Goal: Task Accomplishment & Management: Complete application form

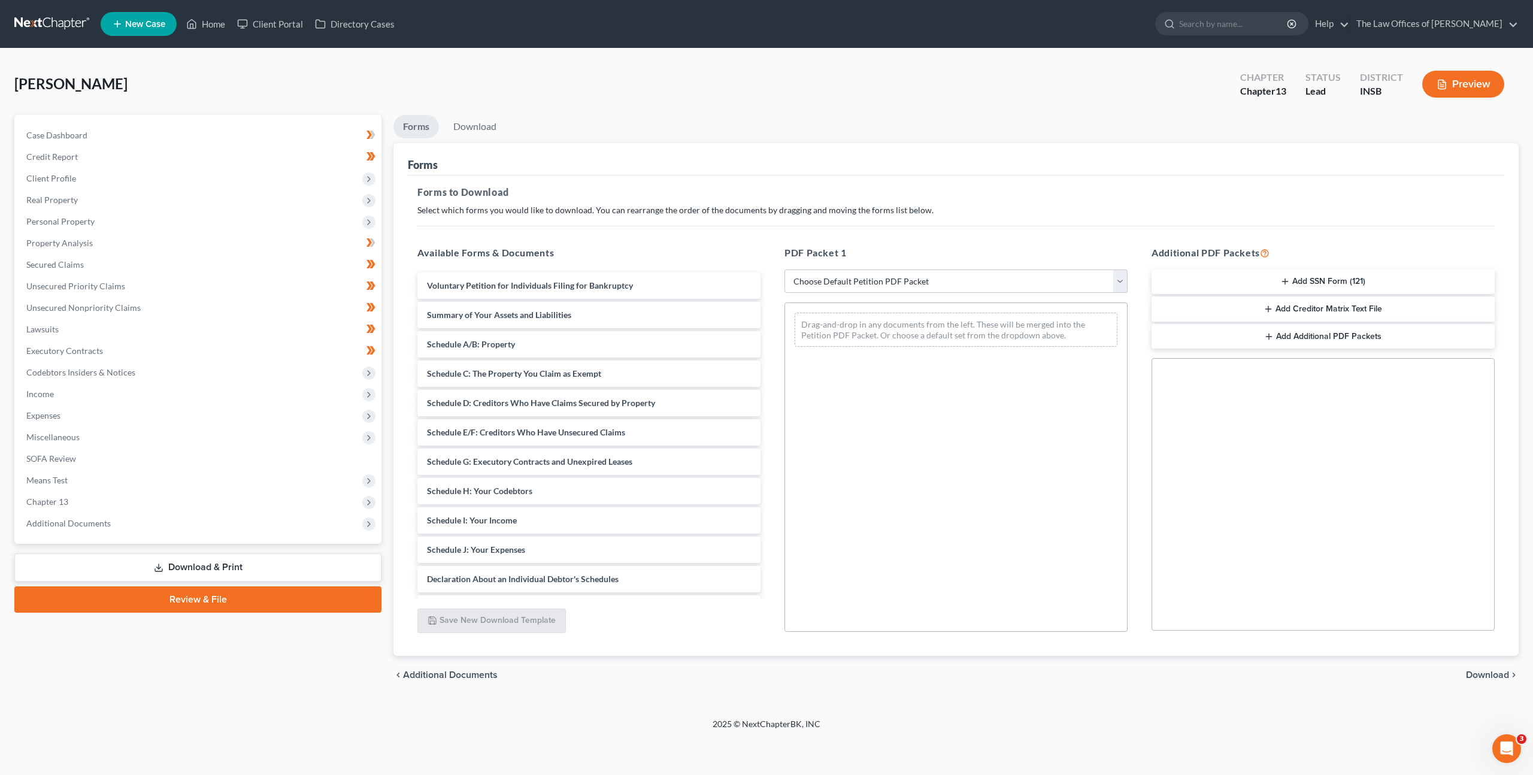
drag, startPoint x: 216, startPoint y: 108, endPoint x: 209, endPoint y: 104, distance: 8.3
click at [216, 108] on div "[PERSON_NAME] Upgraded Chapter Chapter 13 Status Lead District INSB Preview" at bounding box center [766, 89] width 1504 height 52
click at [54, 16] on link at bounding box center [52, 24] width 77 height 22
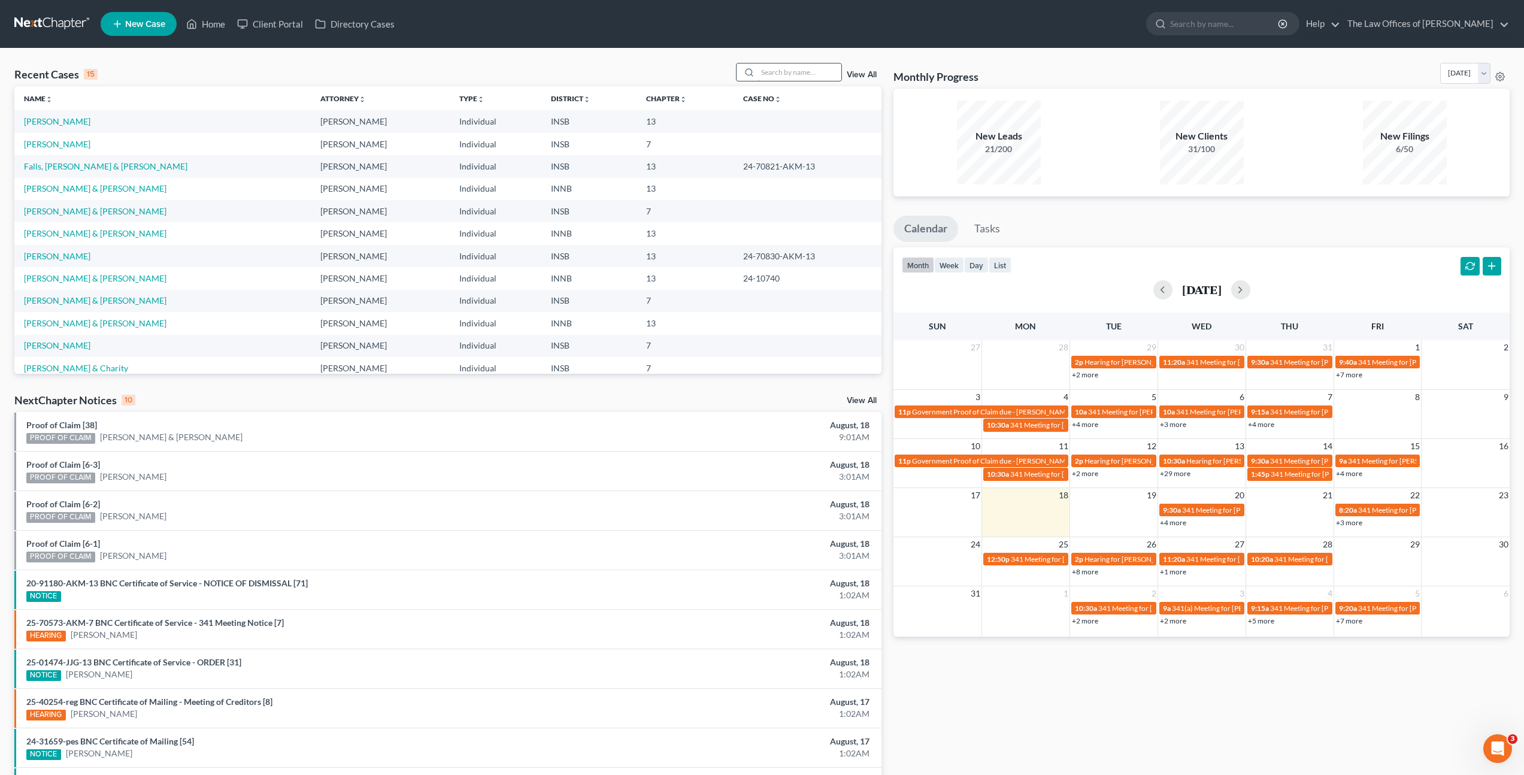
drag, startPoint x: 771, startPoint y: 71, endPoint x: 810, endPoint y: 71, distance: 38.9
click at [773, 71] on input "search" at bounding box center [800, 71] width 84 height 17
type input "reasor"
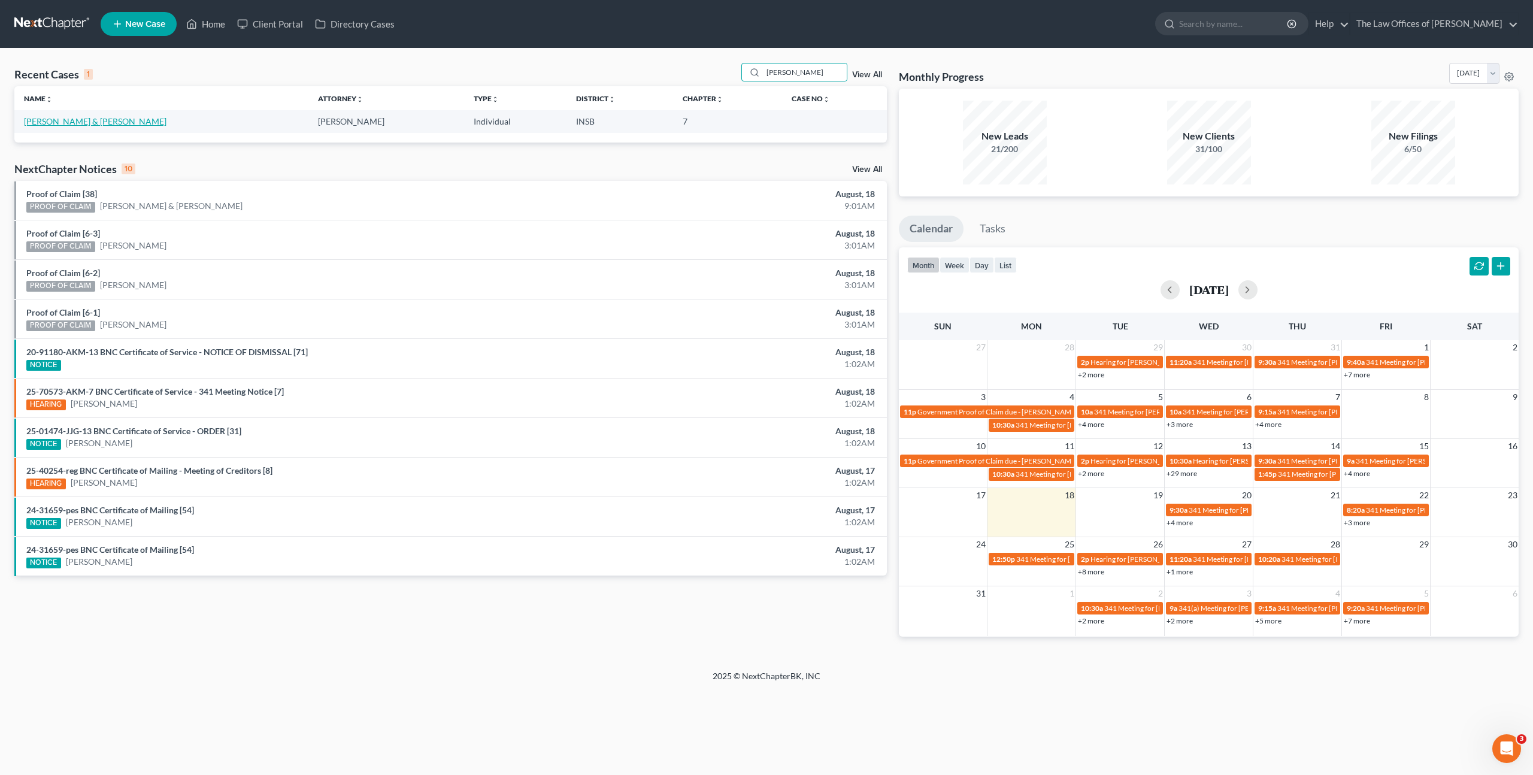
click at [65, 119] on link "Reasor, Jeffrey & Burns, Ellen" at bounding box center [95, 121] width 143 height 10
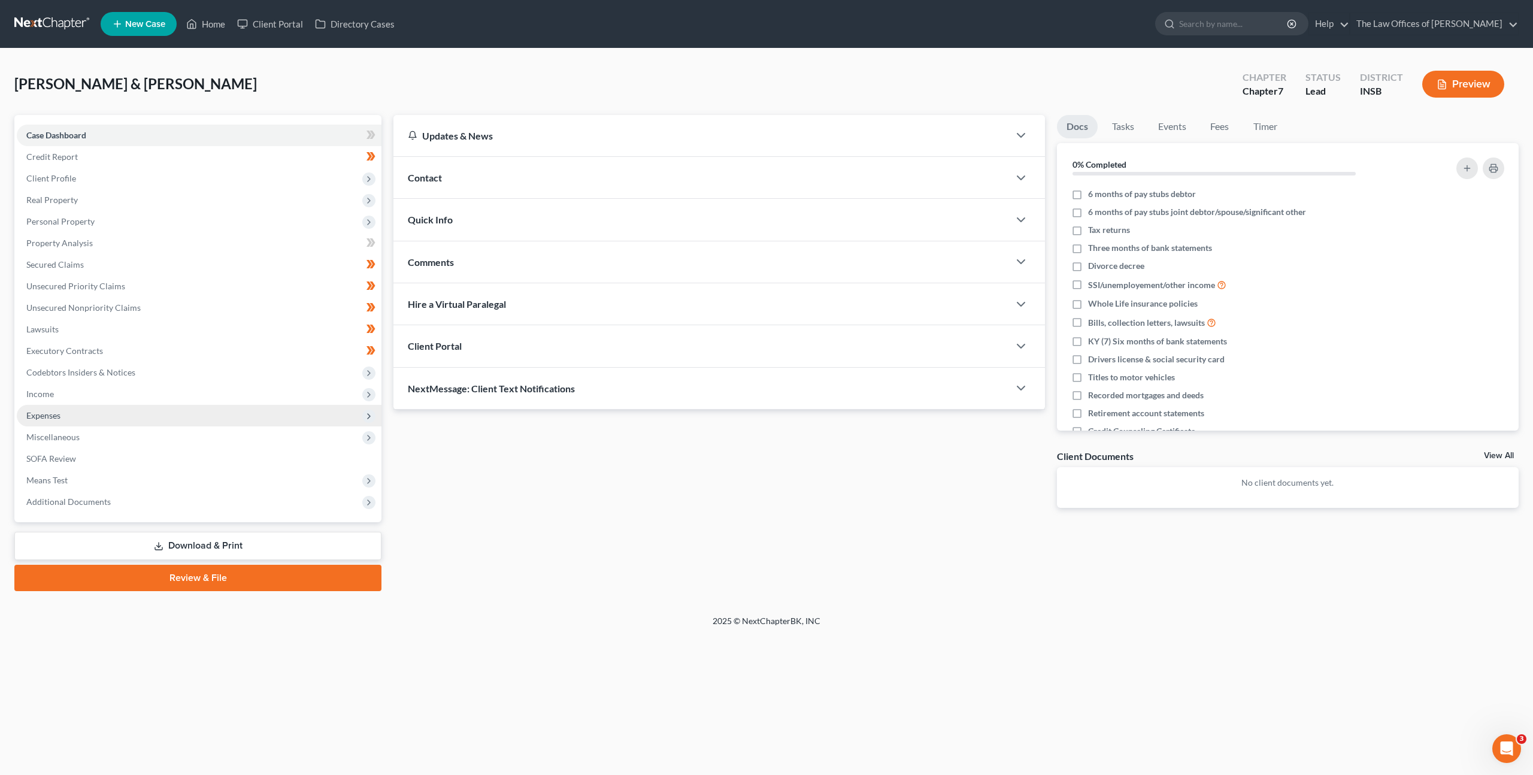
click at [57, 414] on span "Expenses" at bounding box center [43, 415] width 34 height 10
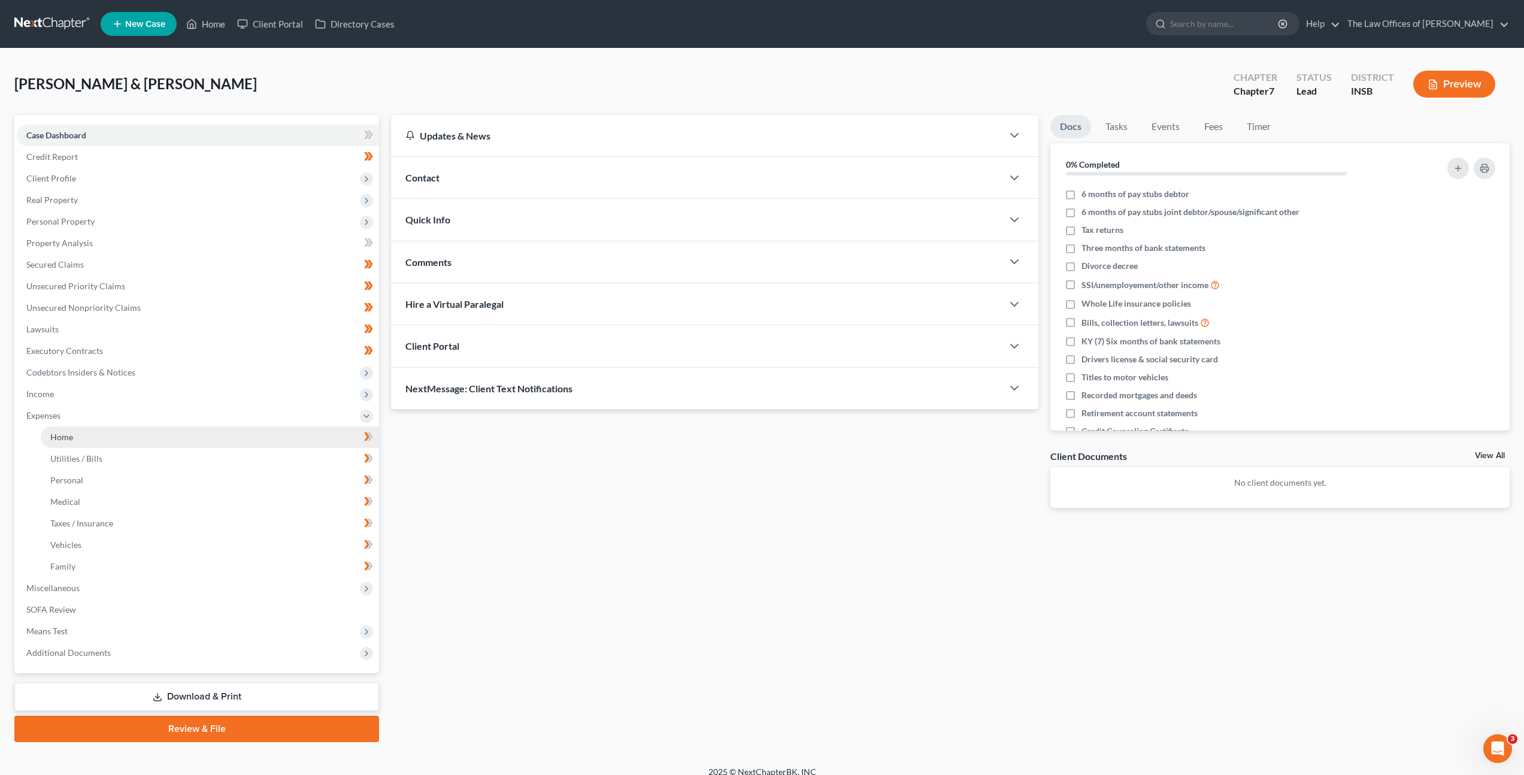
click at [62, 432] on span "Home" at bounding box center [61, 437] width 23 height 10
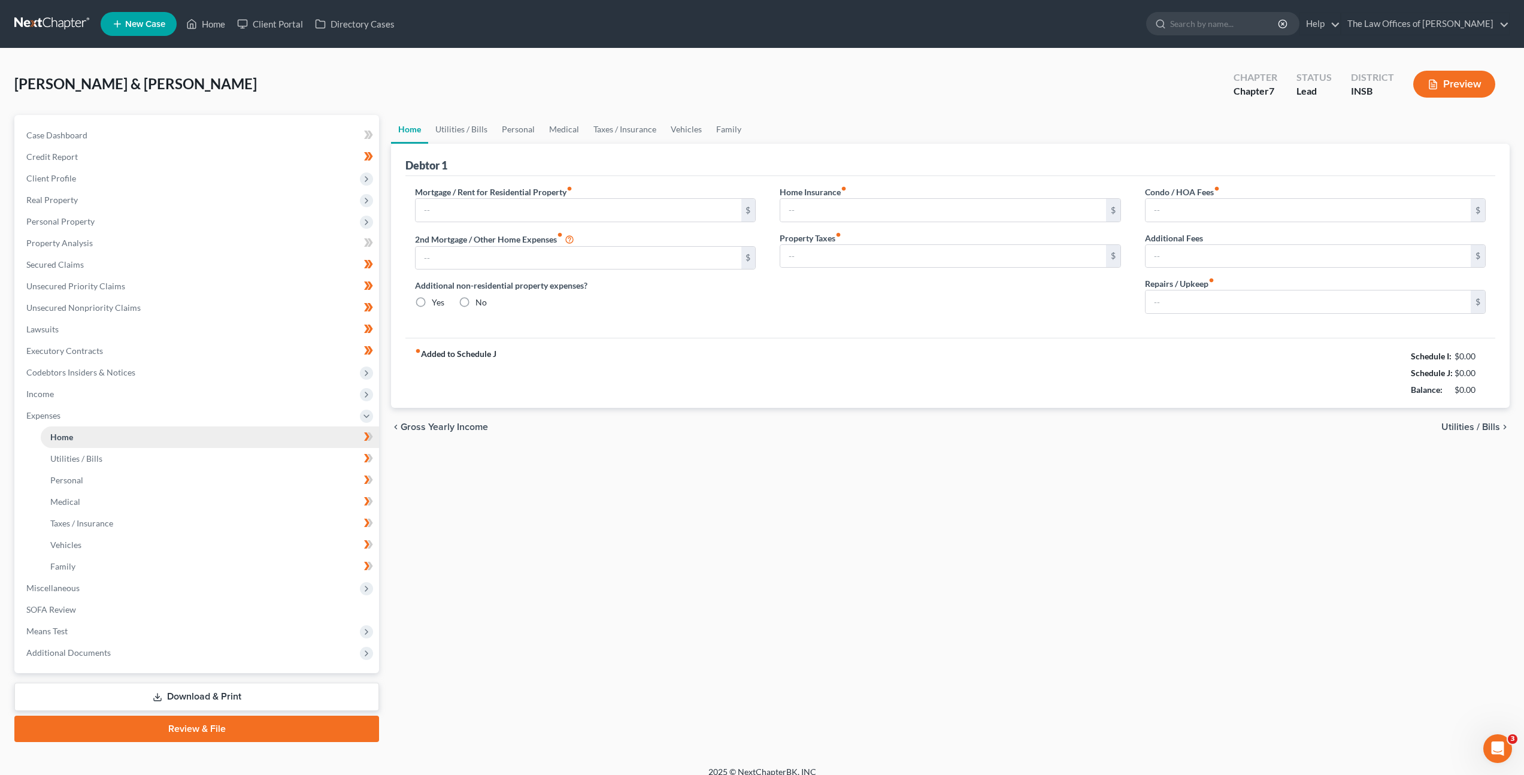
type input "975.00"
type input "0.00"
radio input "true"
type input "0.00"
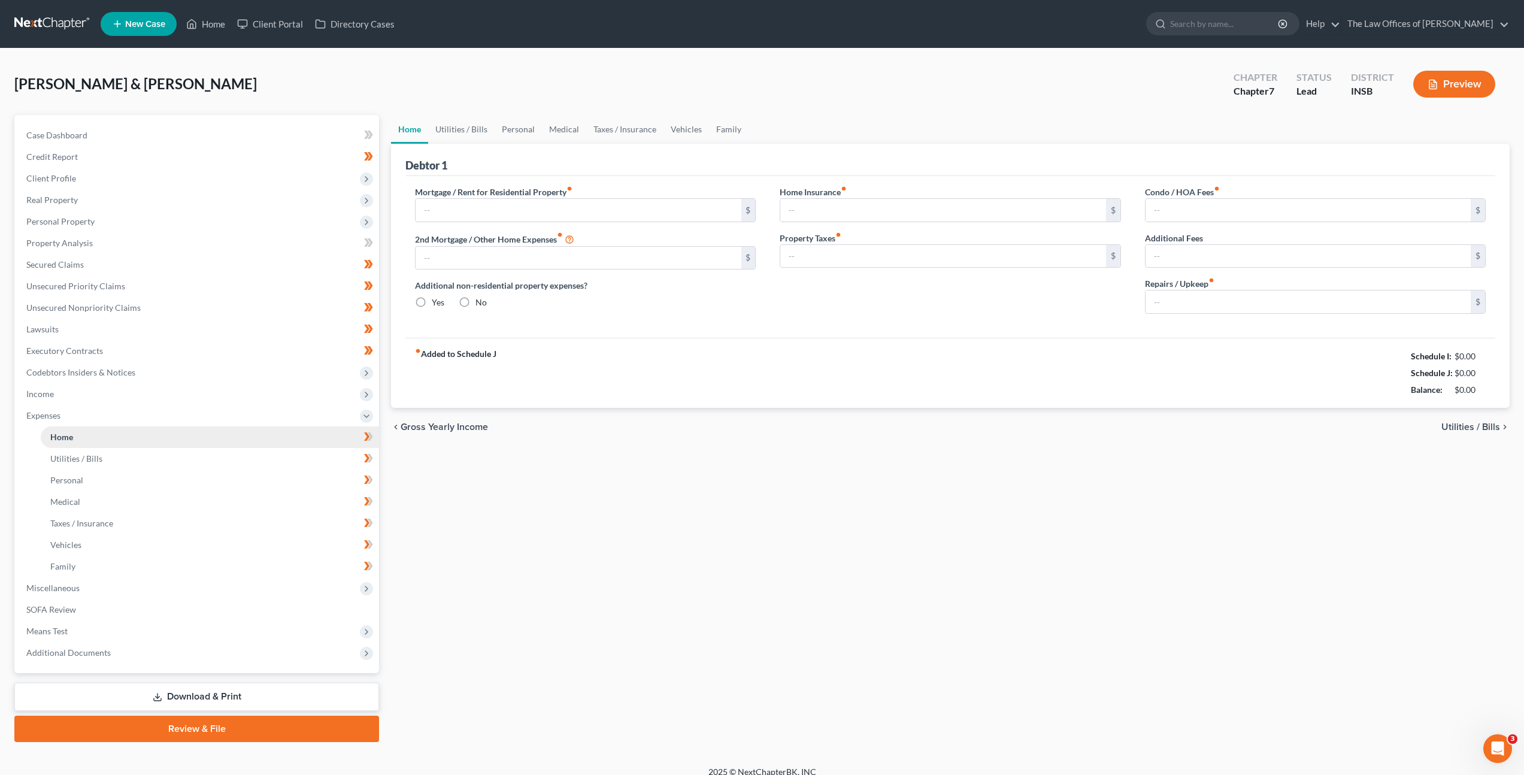
type input "0.00"
type input "50.00"
click at [476, 140] on link "Utilities / Bills" at bounding box center [461, 129] width 66 height 29
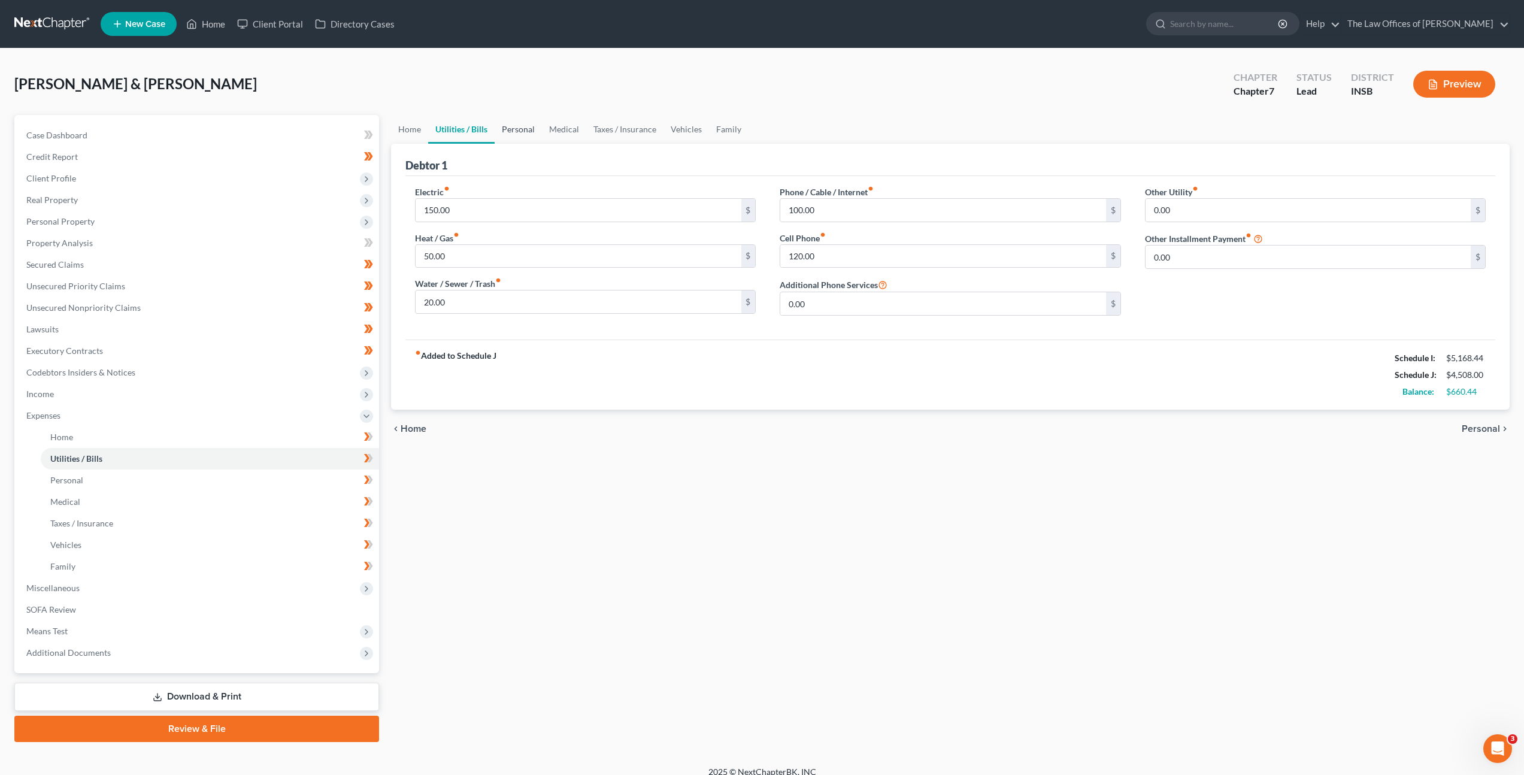
click at [524, 123] on link "Personal" at bounding box center [518, 129] width 47 height 29
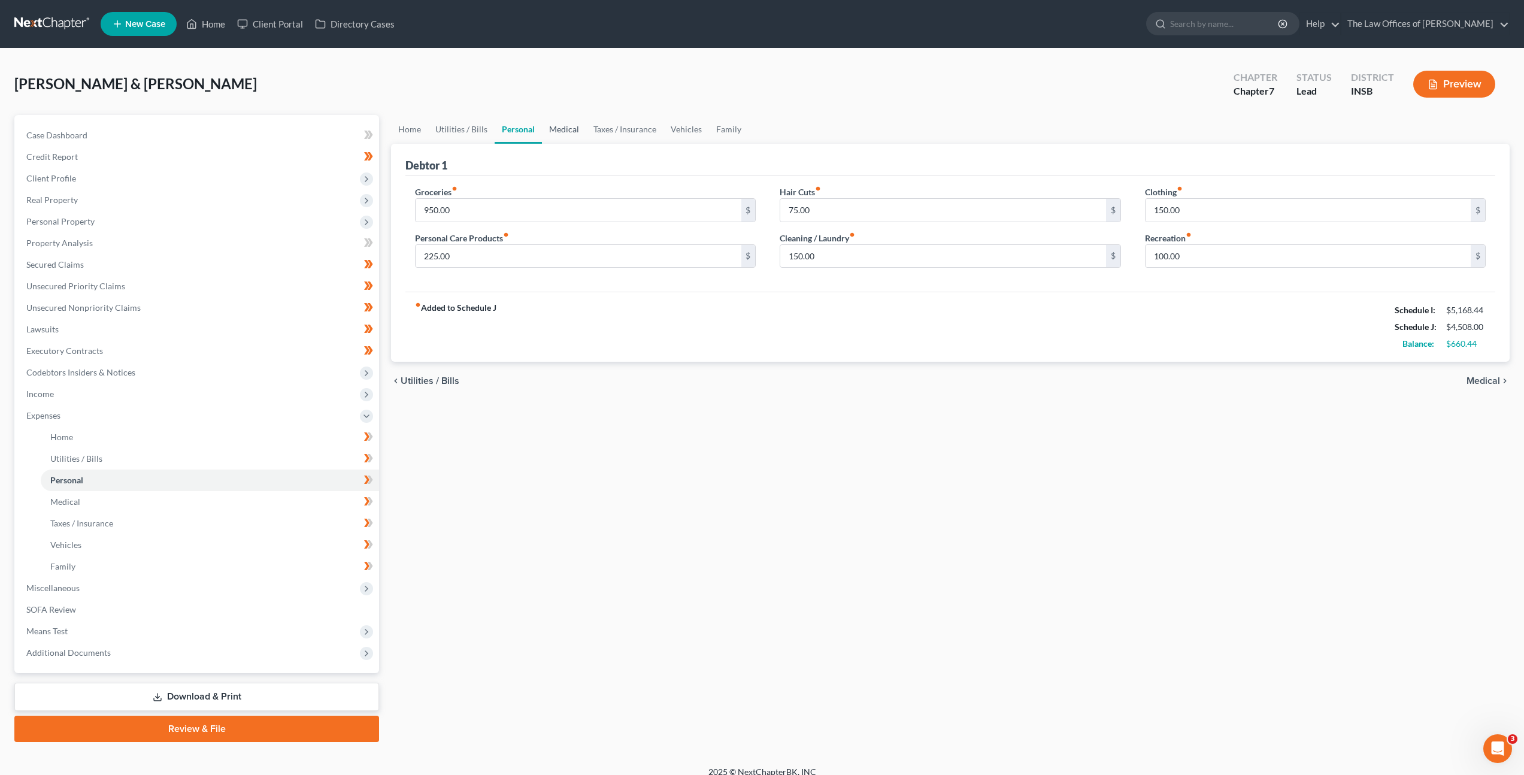
click at [559, 124] on link "Medical" at bounding box center [564, 129] width 44 height 29
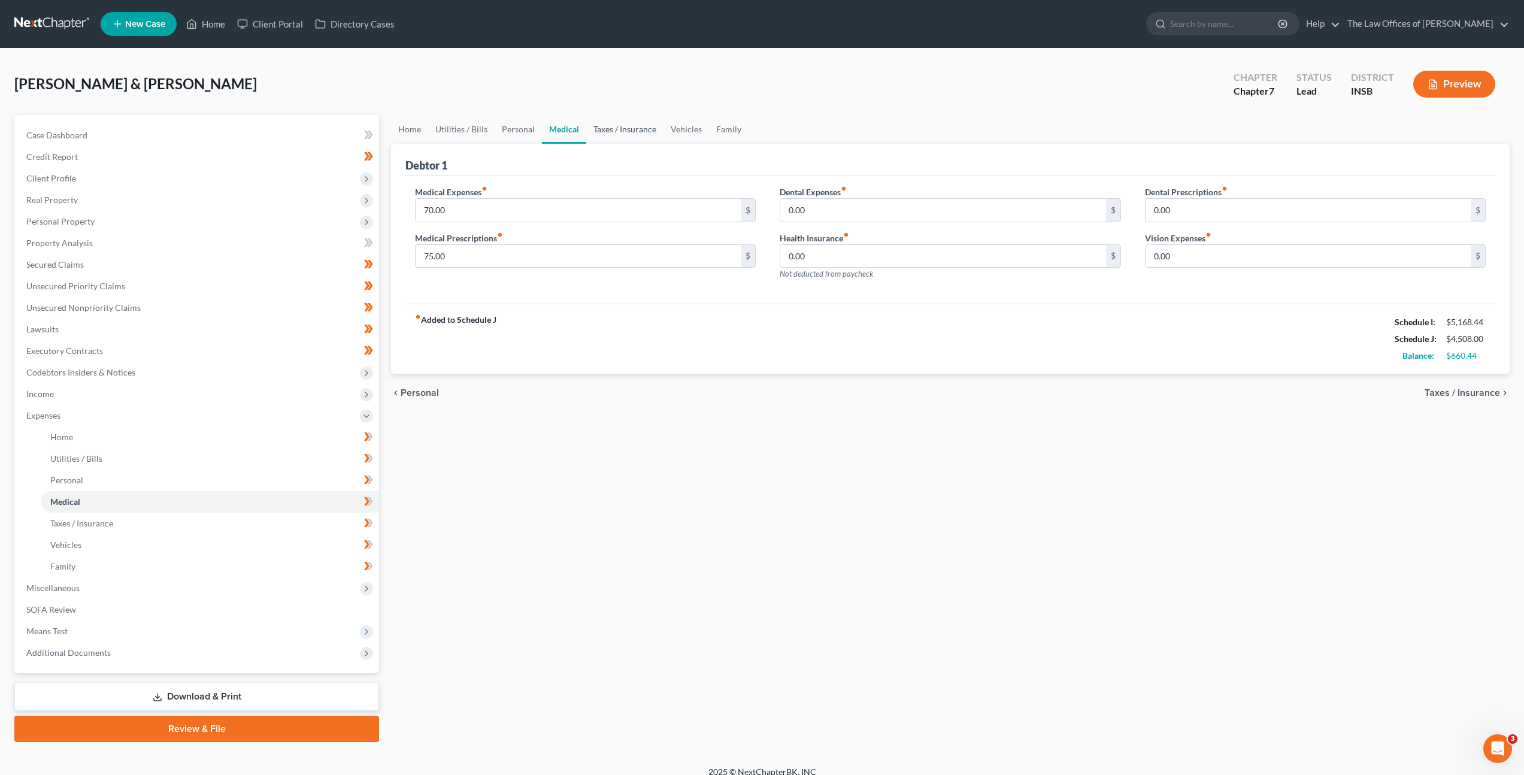
click at [591, 133] on link "Taxes / Insurance" at bounding box center [624, 129] width 77 height 29
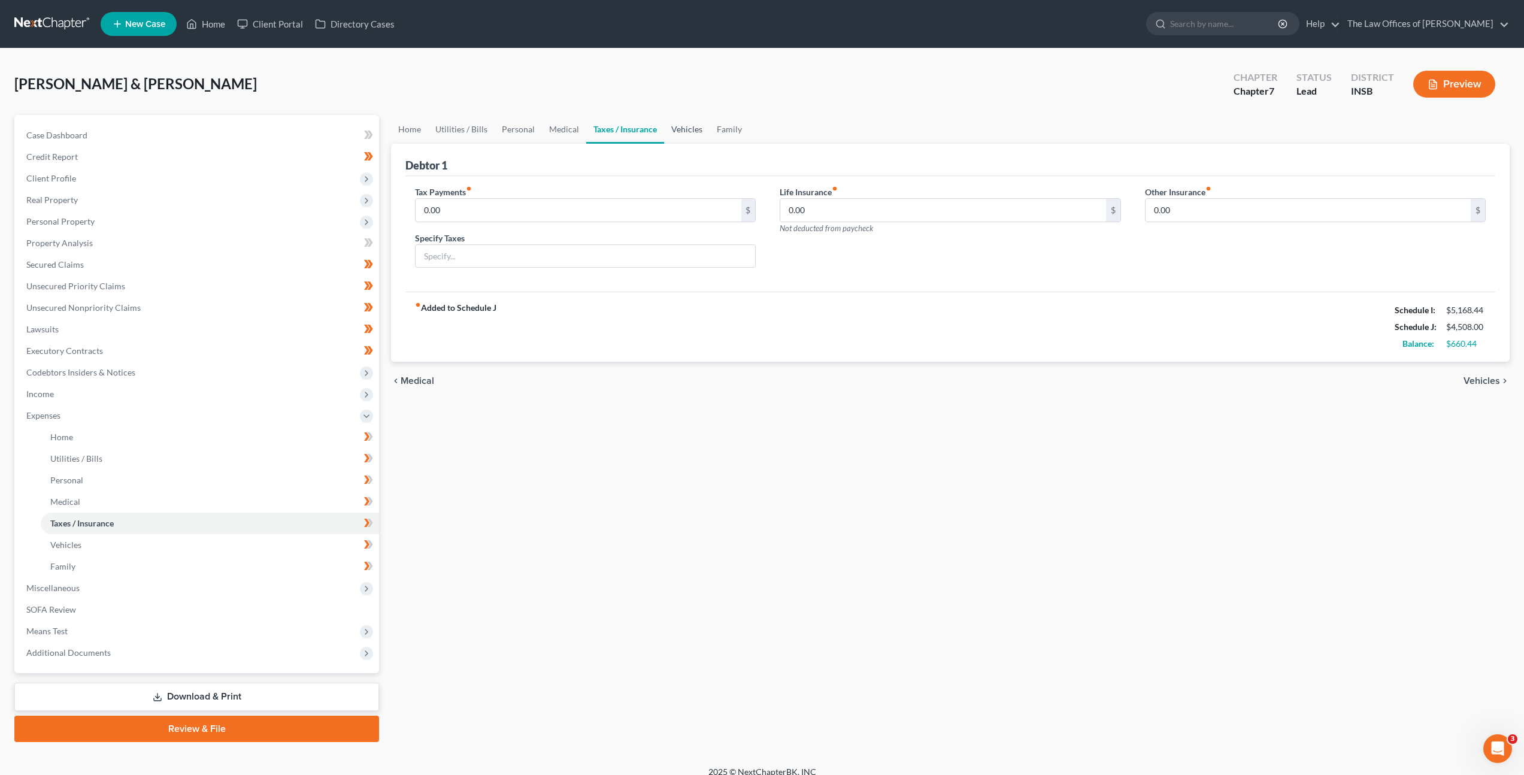
click at [664, 125] on link "Vehicles" at bounding box center [687, 129] width 46 height 29
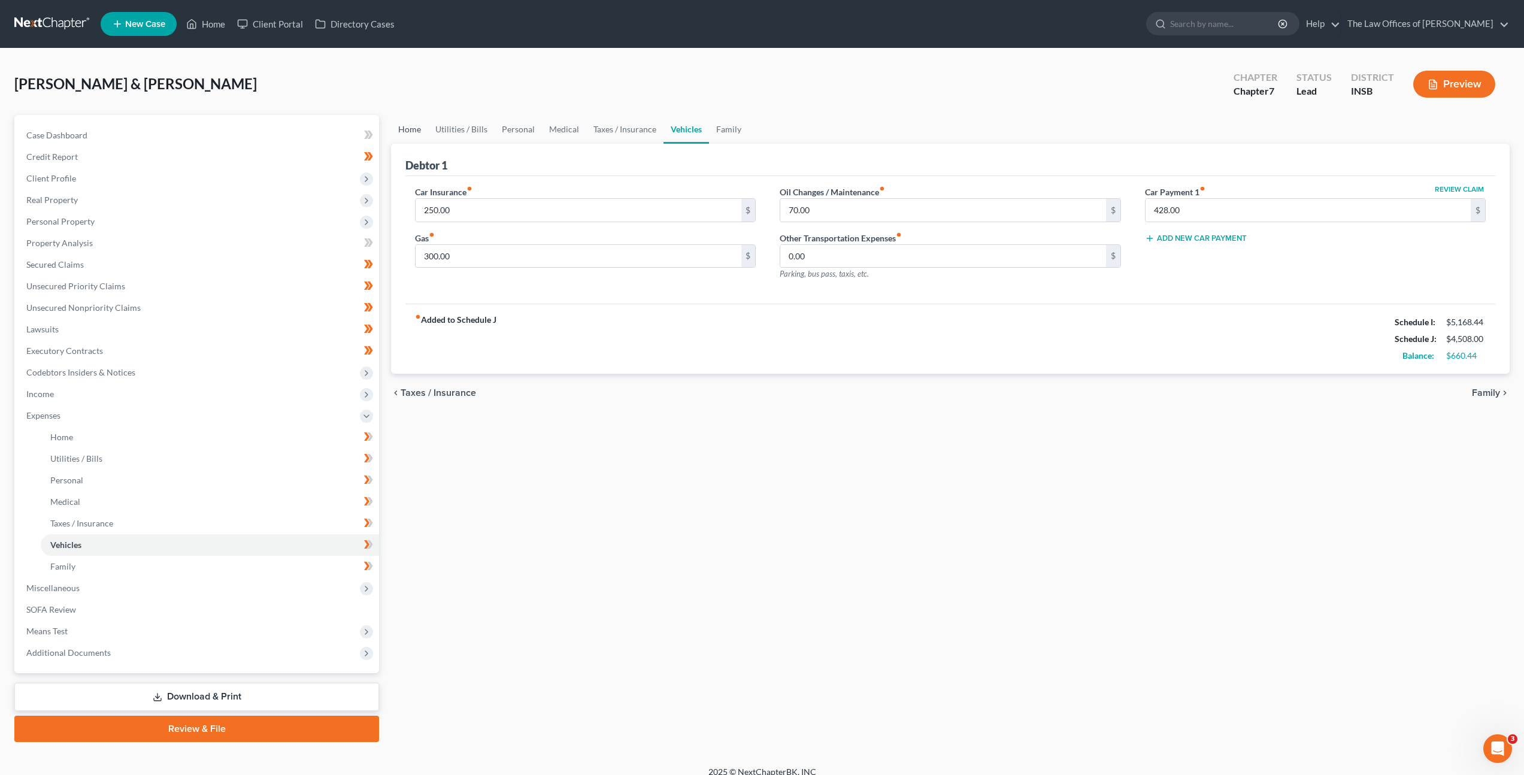
click at [407, 126] on link "Home" at bounding box center [409, 129] width 37 height 29
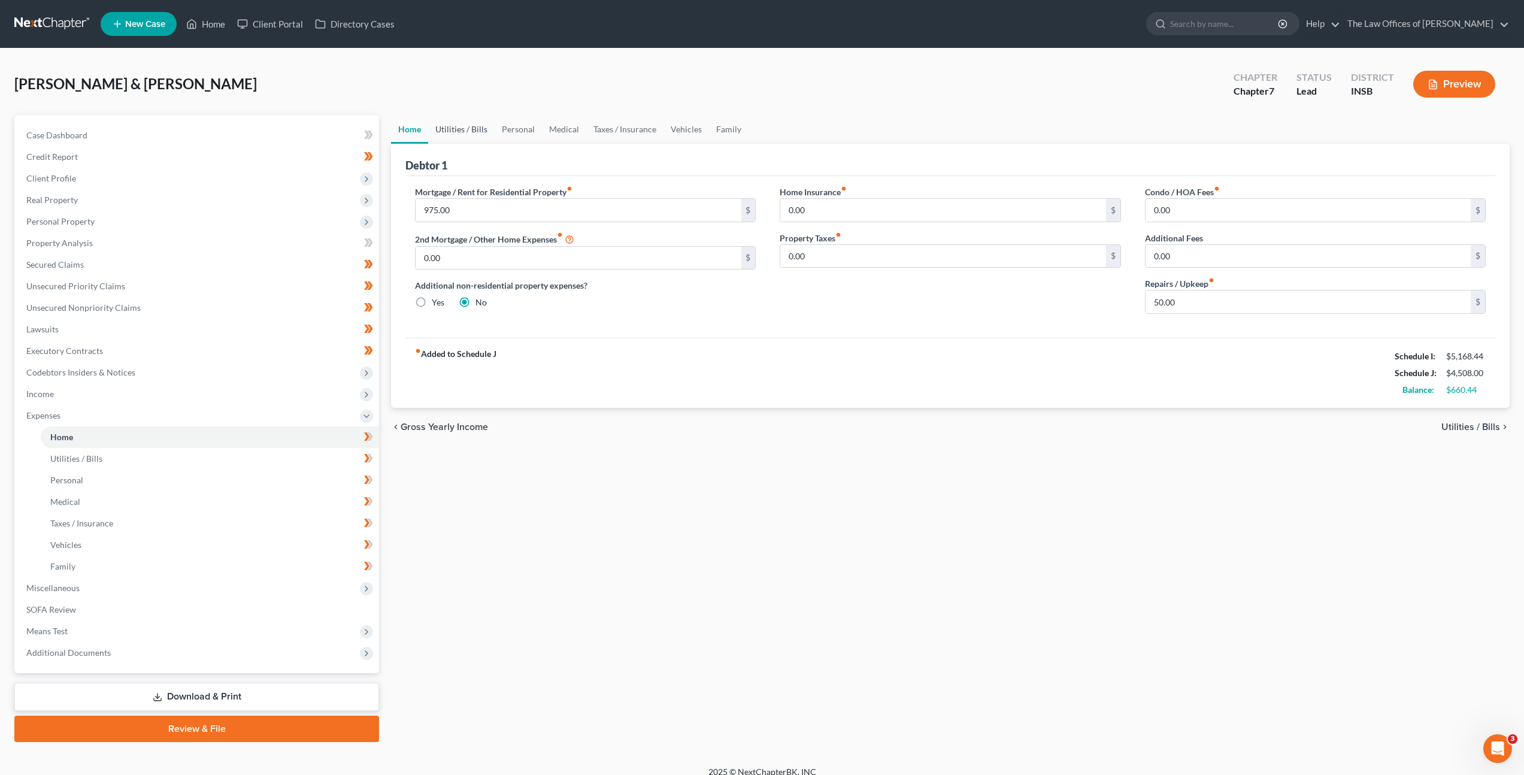
click at [473, 131] on link "Utilities / Bills" at bounding box center [461, 129] width 66 height 29
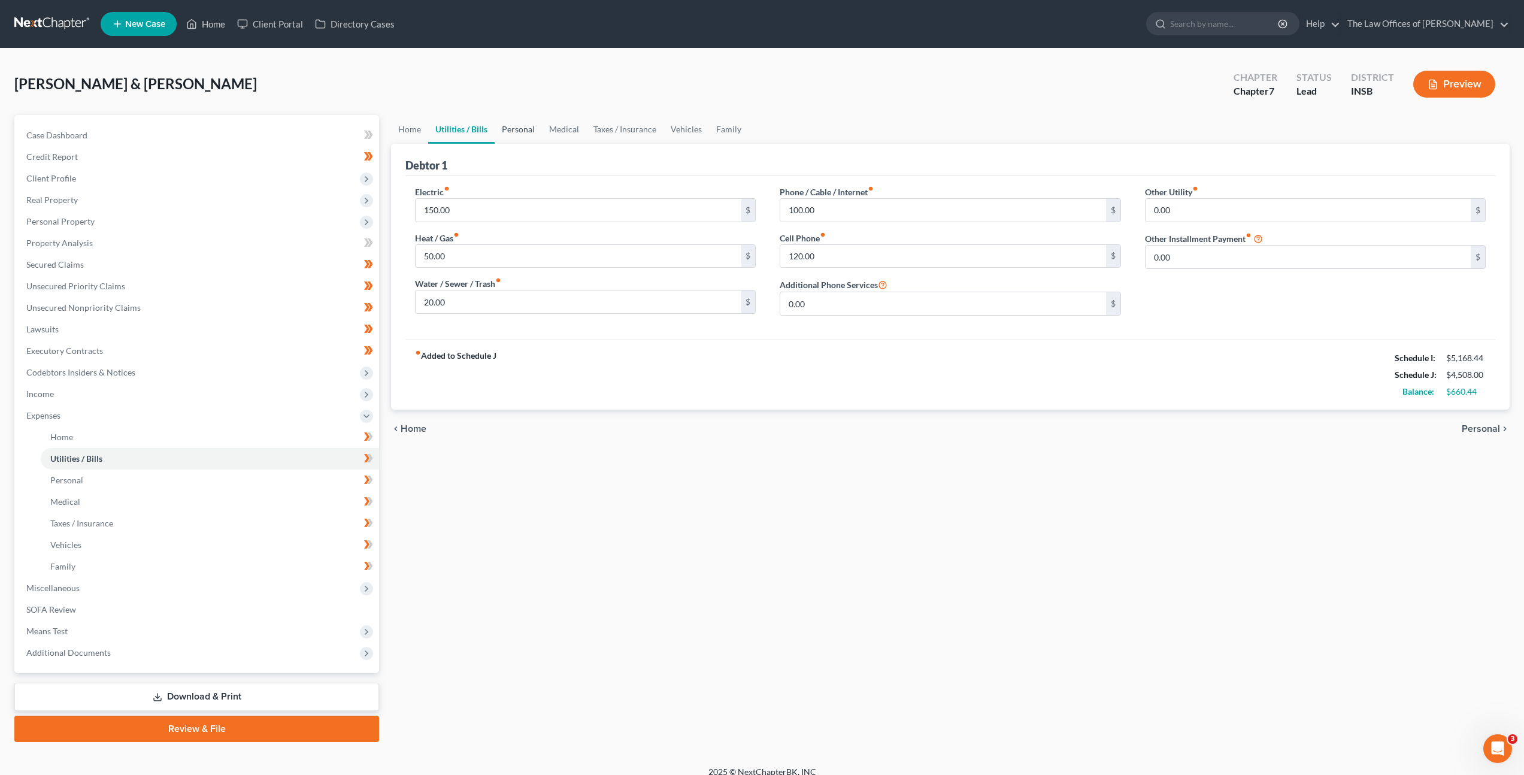
click at [522, 127] on link "Personal" at bounding box center [518, 129] width 47 height 29
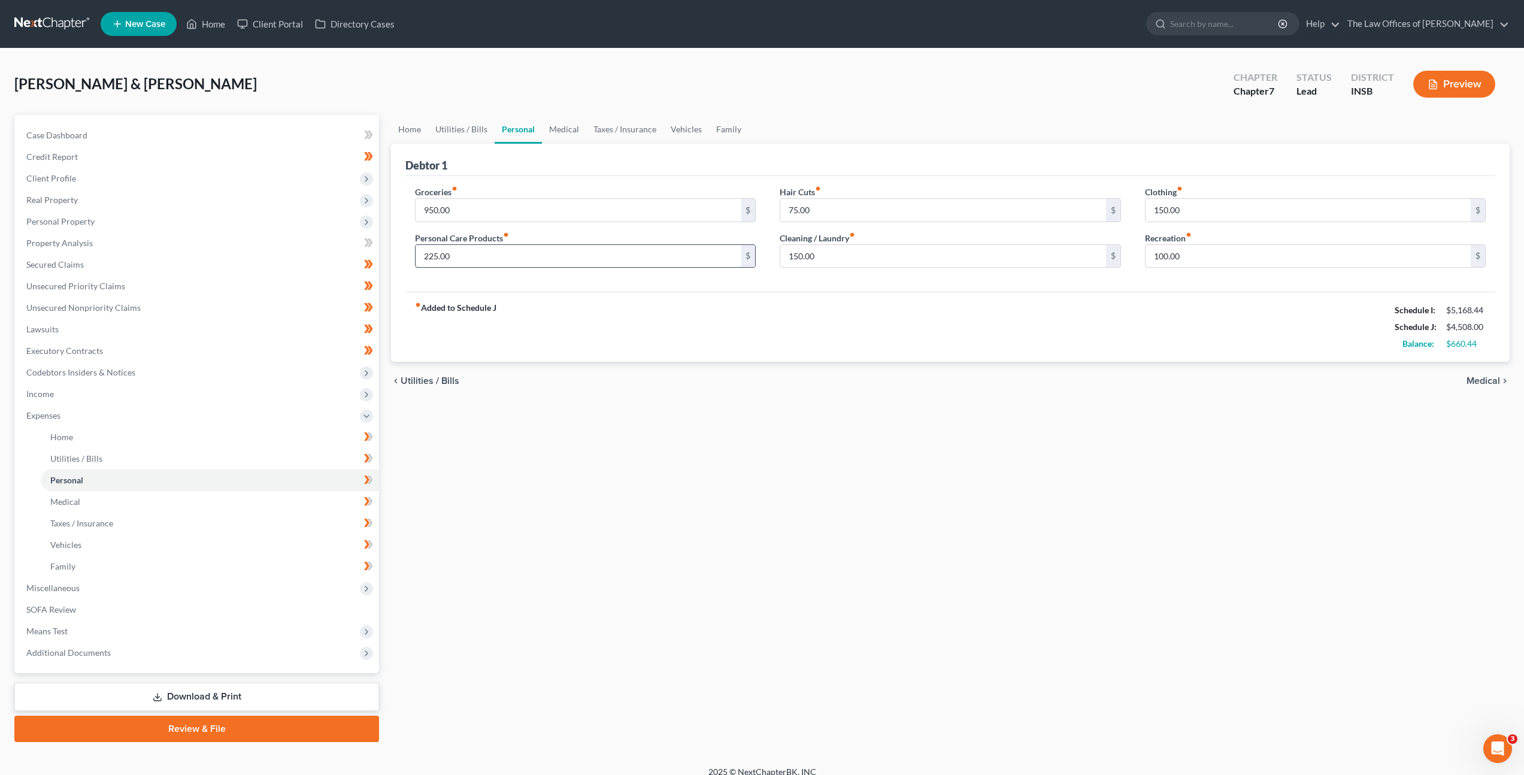
click at [453, 254] on input "225.00" at bounding box center [578, 256] width 325 height 23
type input "125"
click at [579, 329] on div "fiber_manual_record Added to Schedule J Schedule I: $5,168.44 Schedule J: $4,40…" at bounding box center [950, 327] width 1090 height 70
click at [561, 123] on link "Medical" at bounding box center [564, 129] width 44 height 29
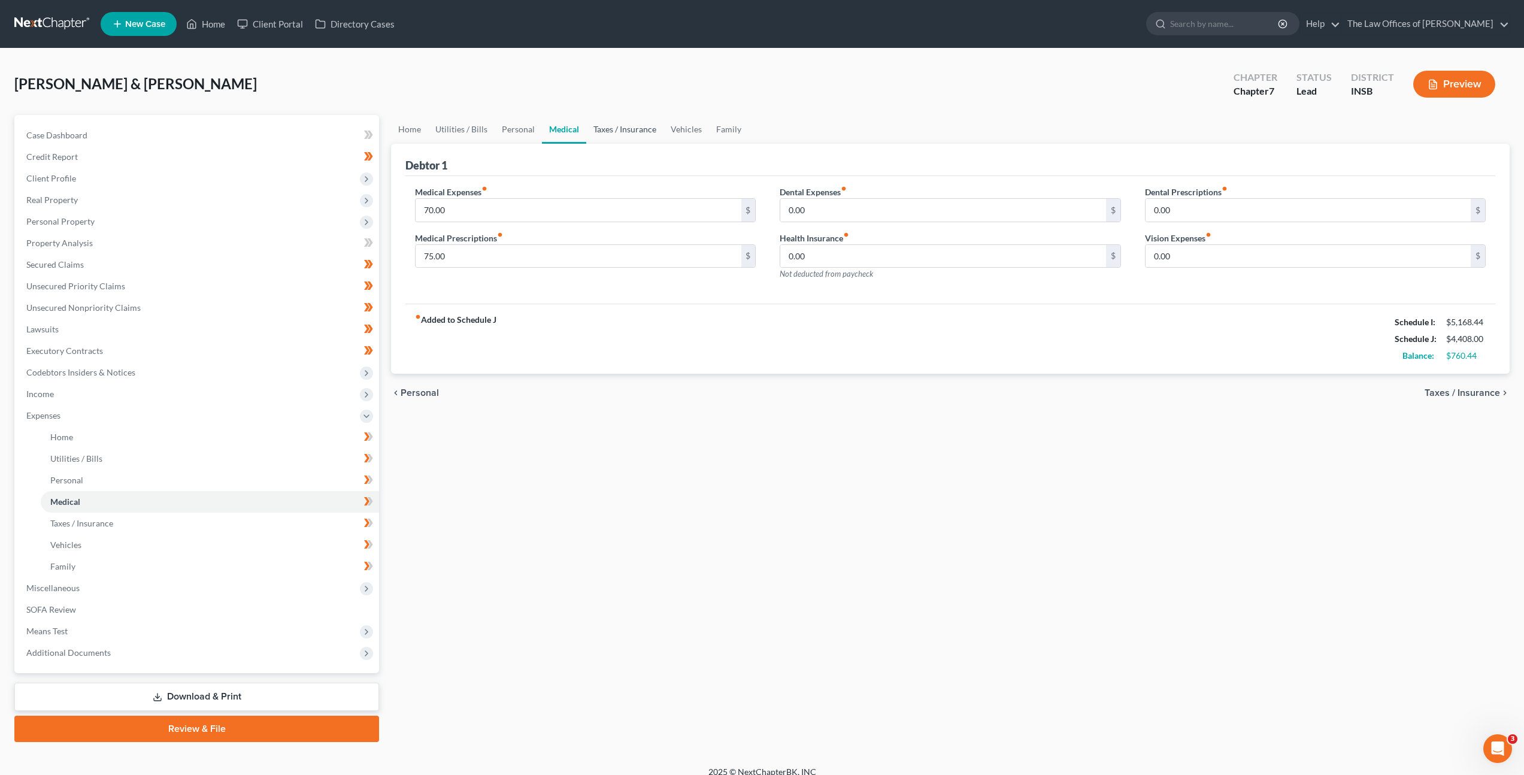
click at [617, 127] on link "Taxes / Insurance" at bounding box center [624, 129] width 77 height 29
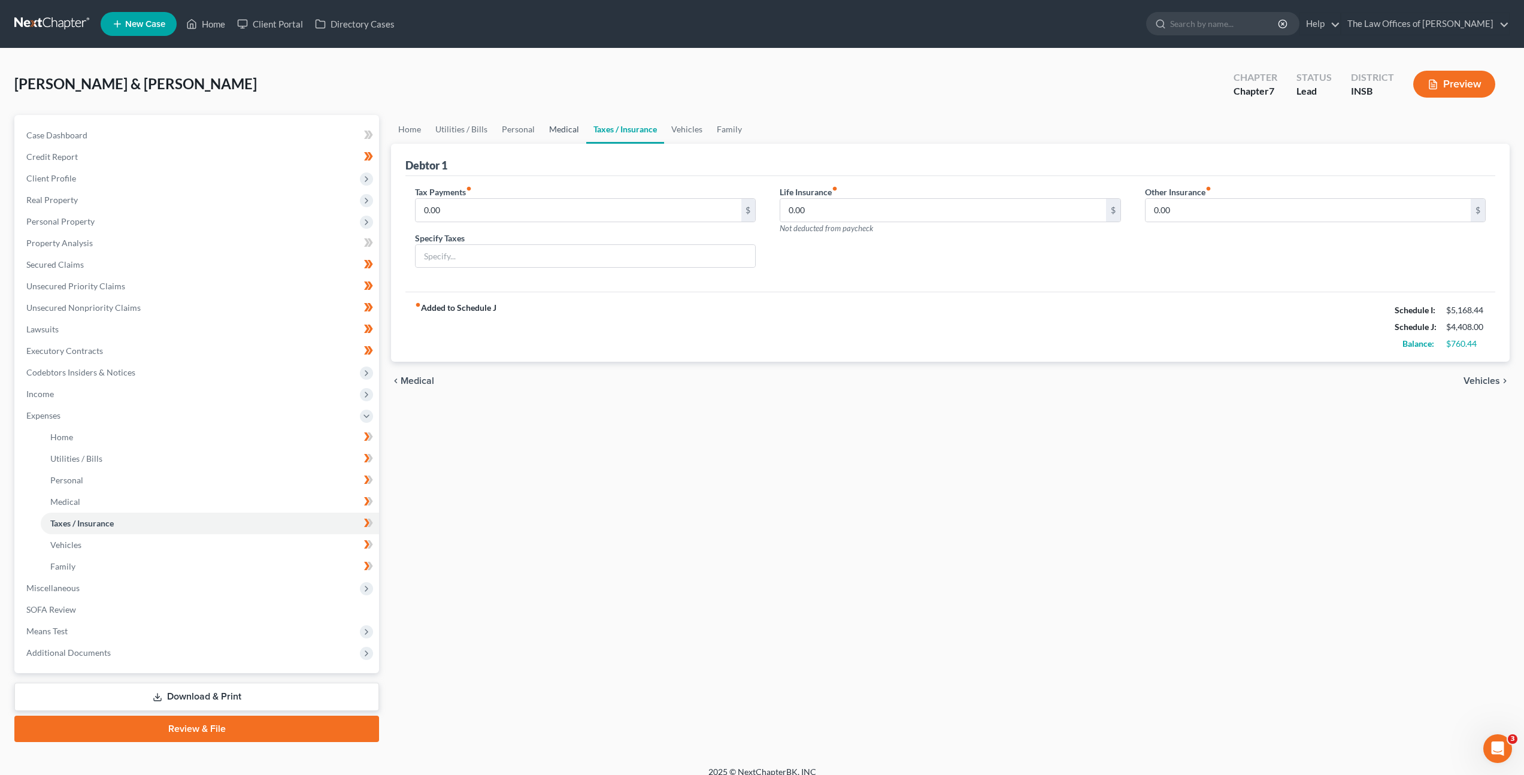
click at [575, 131] on link "Medical" at bounding box center [564, 129] width 44 height 29
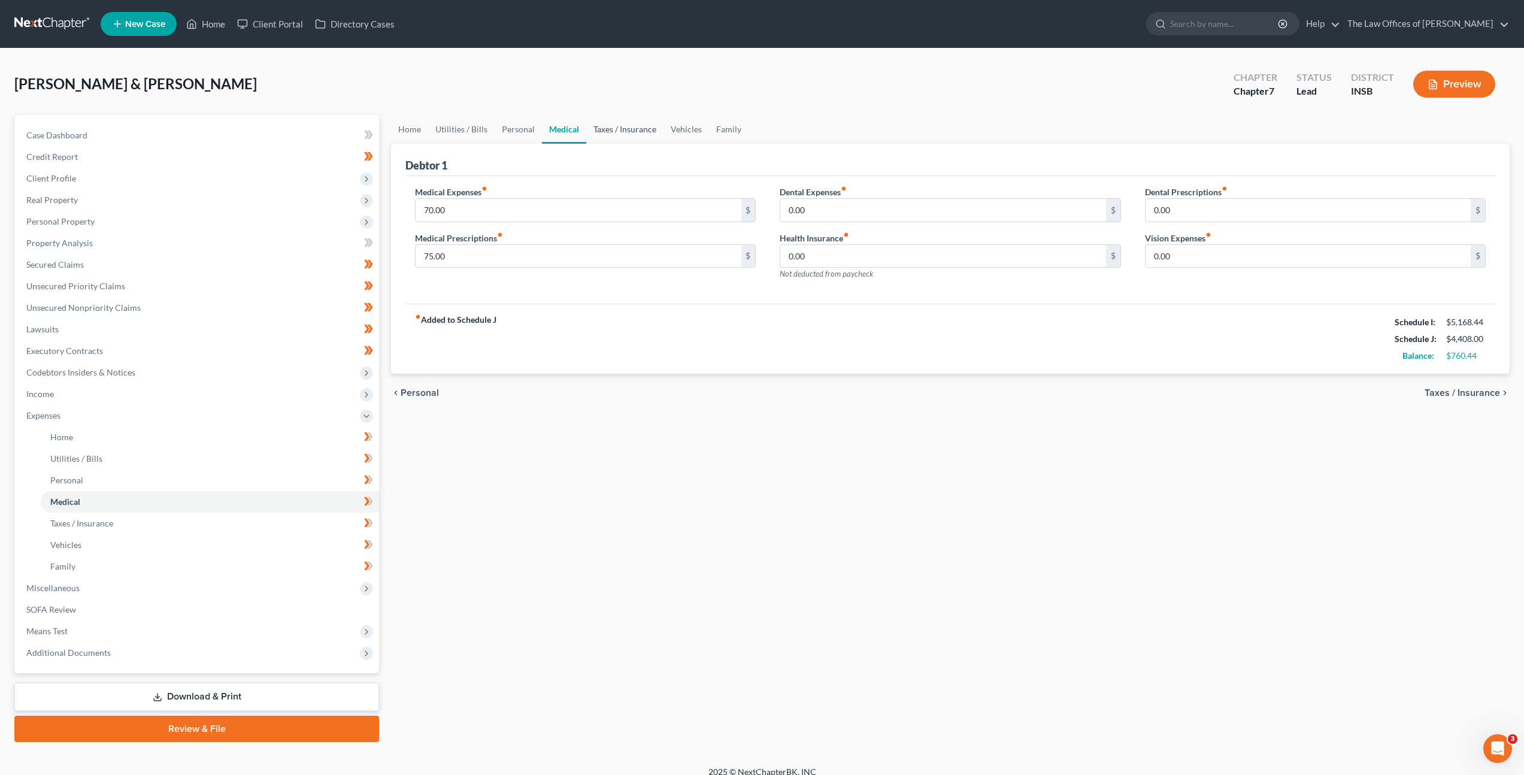
click at [630, 128] on link "Taxes / Insurance" at bounding box center [624, 129] width 77 height 29
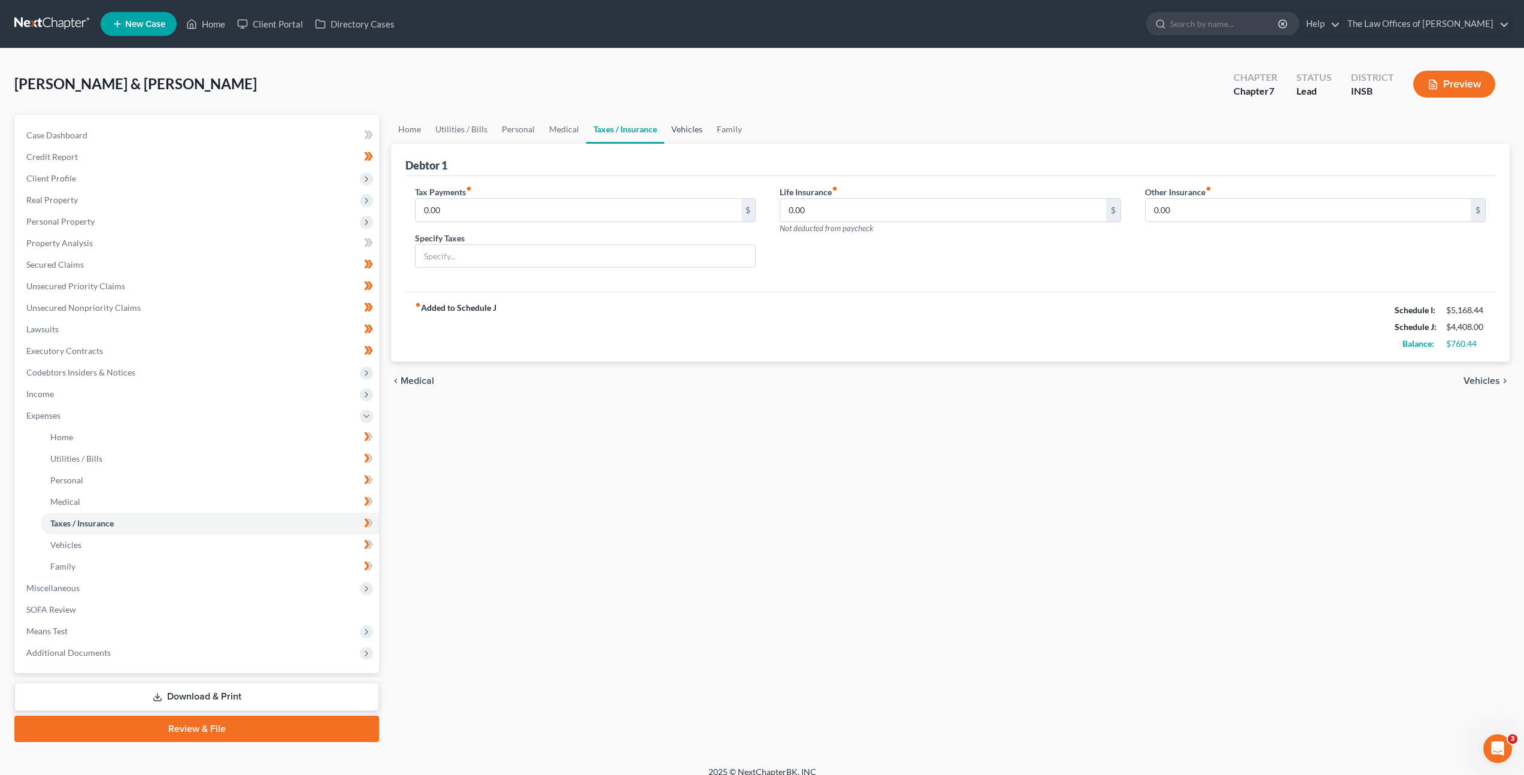
click at [665, 124] on link "Vehicles" at bounding box center [687, 129] width 46 height 29
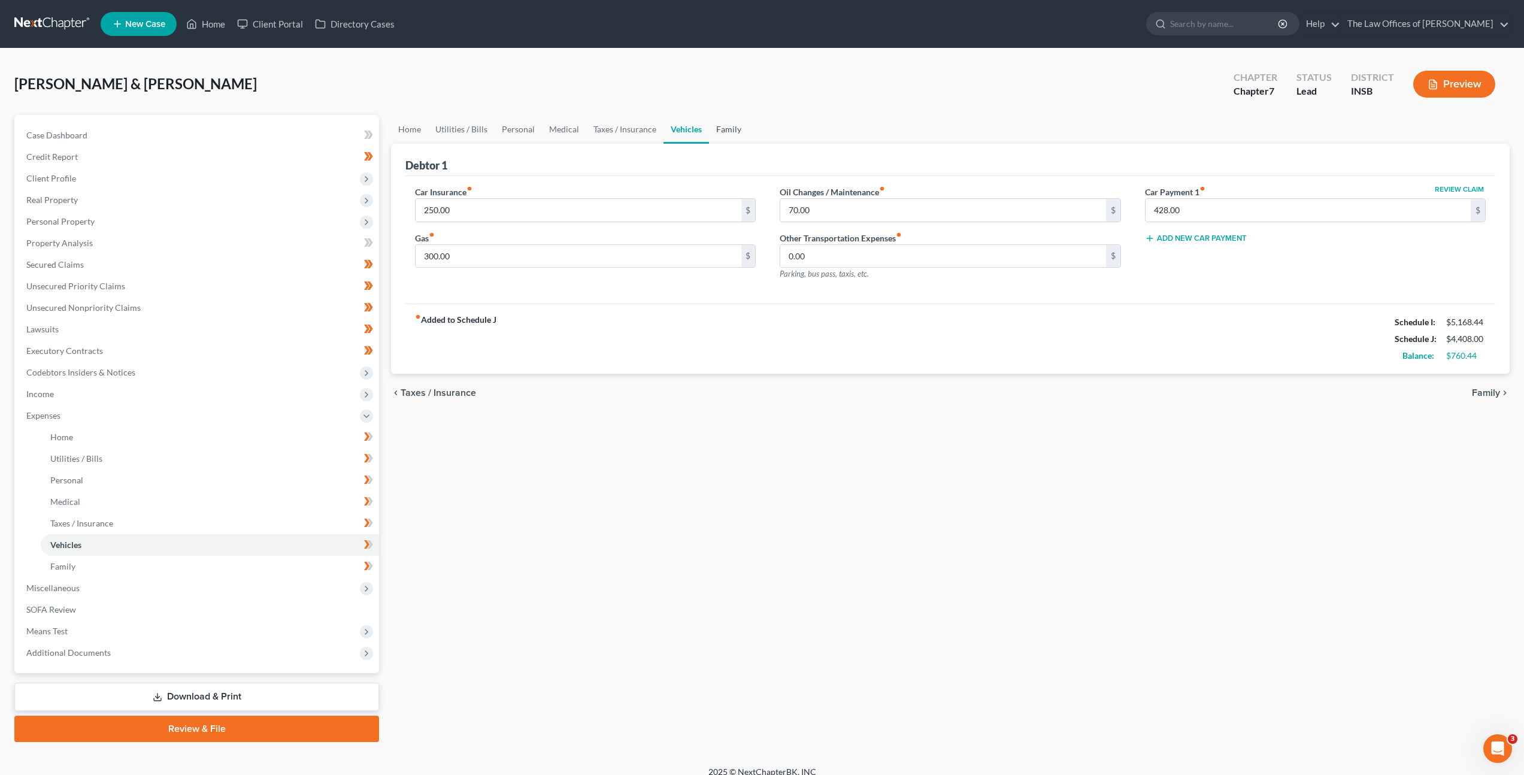
click at [720, 123] on link "Family" at bounding box center [729, 129] width 40 height 29
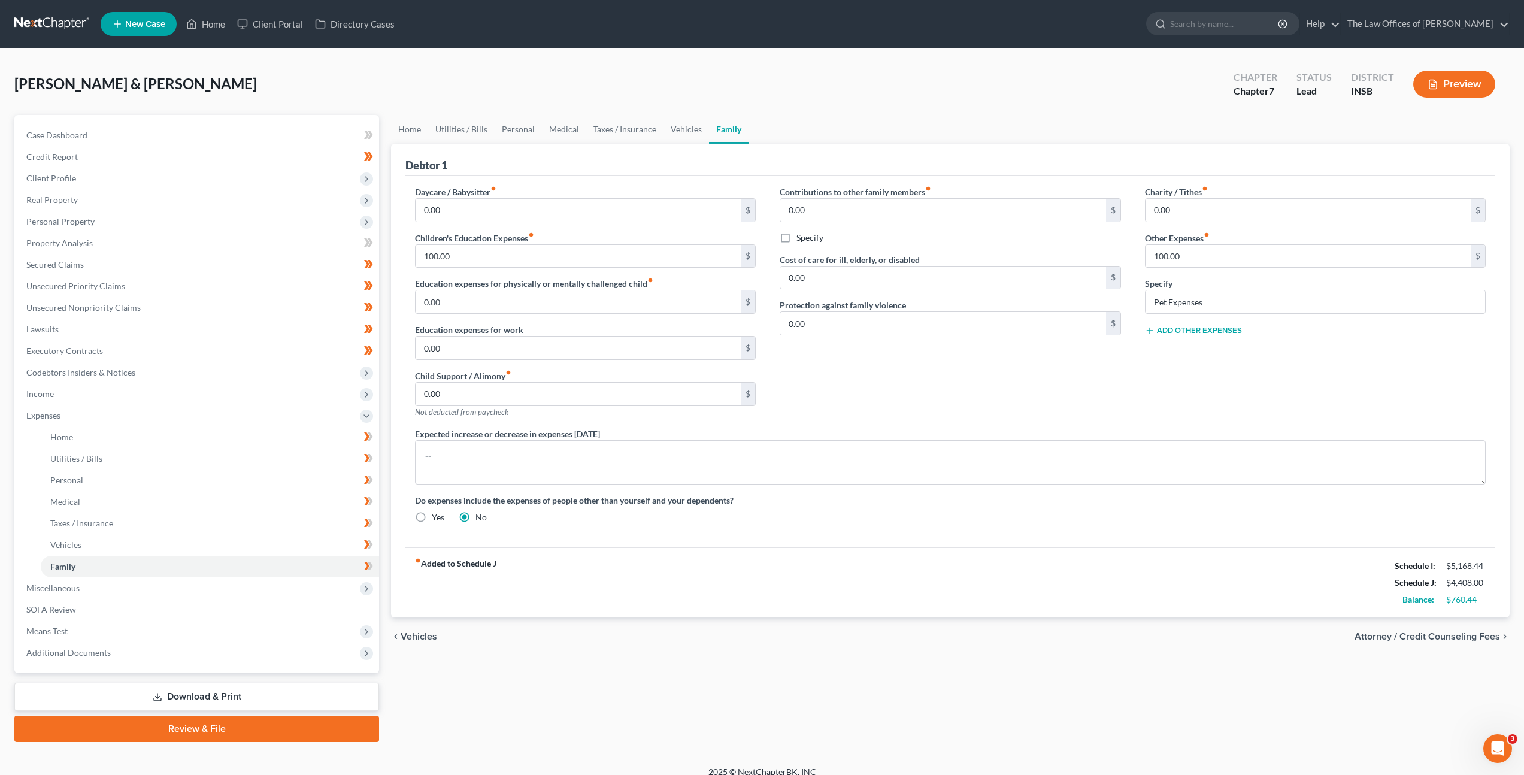
click at [881, 380] on div "Contributions to other family members fiber_manual_record 0.00 $ Specify Cost o…" at bounding box center [950, 307] width 365 height 242
click at [772, 455] on textarea at bounding box center [950, 462] width 1071 height 44
click at [1141, 401] on div "Charity / Tithes fiber_manual_record 0.00 $ Other Expenses fiber_manual_record …" at bounding box center [1315, 307] width 365 height 242
click at [844, 115] on ul "Home Utilities / Bills Personal Medical Taxes / Insurance Vehicles Family" at bounding box center [950, 129] width 1119 height 29
click at [1183, 79] on div "Reasor, Jeffrey & Burns, Ellen Upgraded Chapter Chapter 7 Status Lead District …" at bounding box center [761, 89] width 1495 height 52
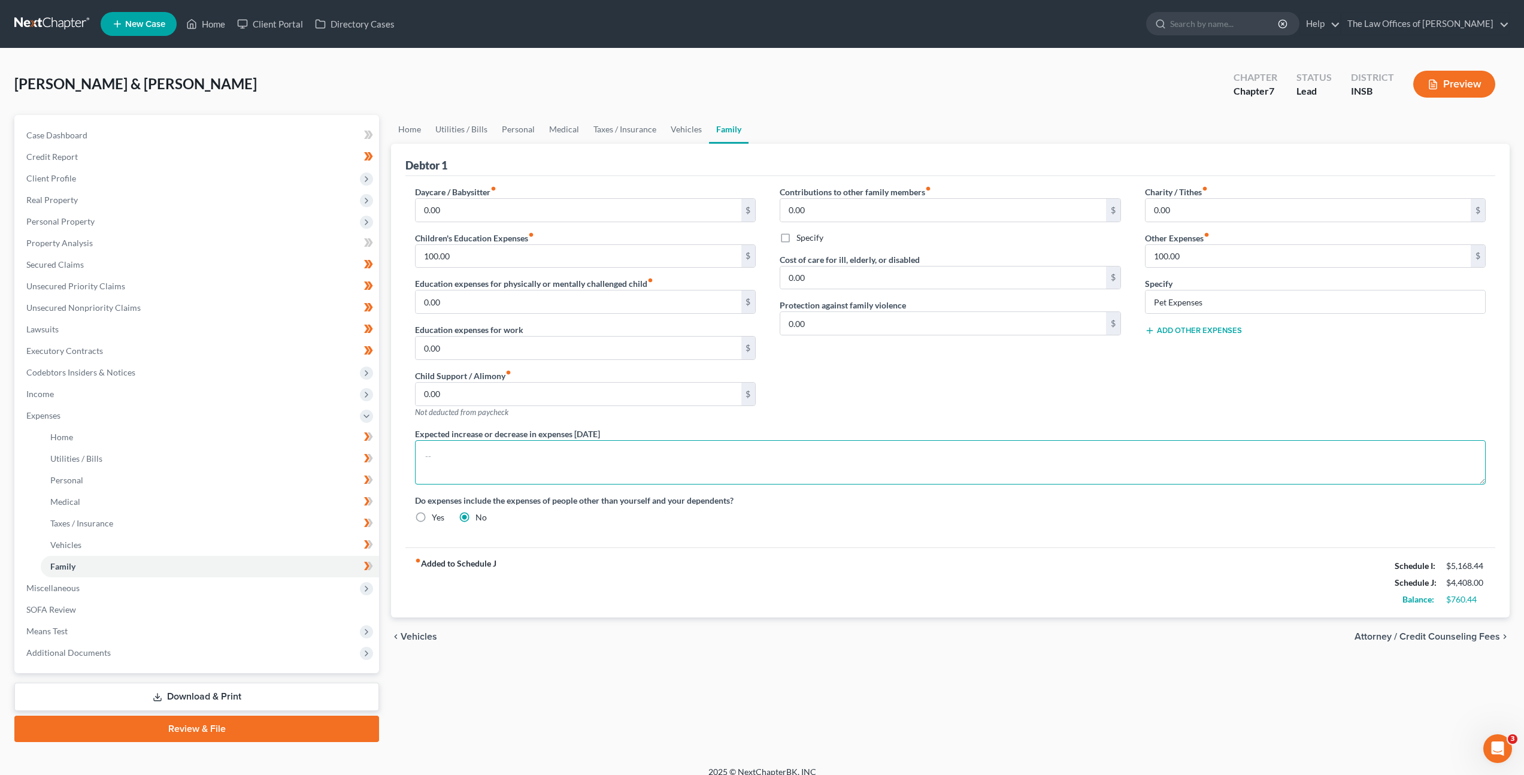
drag, startPoint x: 599, startPoint y: 454, endPoint x: 714, endPoint y: 440, distance: 115.8
click at [599, 454] on textarea at bounding box center [950, 462] width 1071 height 44
paste textarea "Subject to Debtor's acceptance of a Chapter 7 Bankruptcy Post-petition Retainer…"
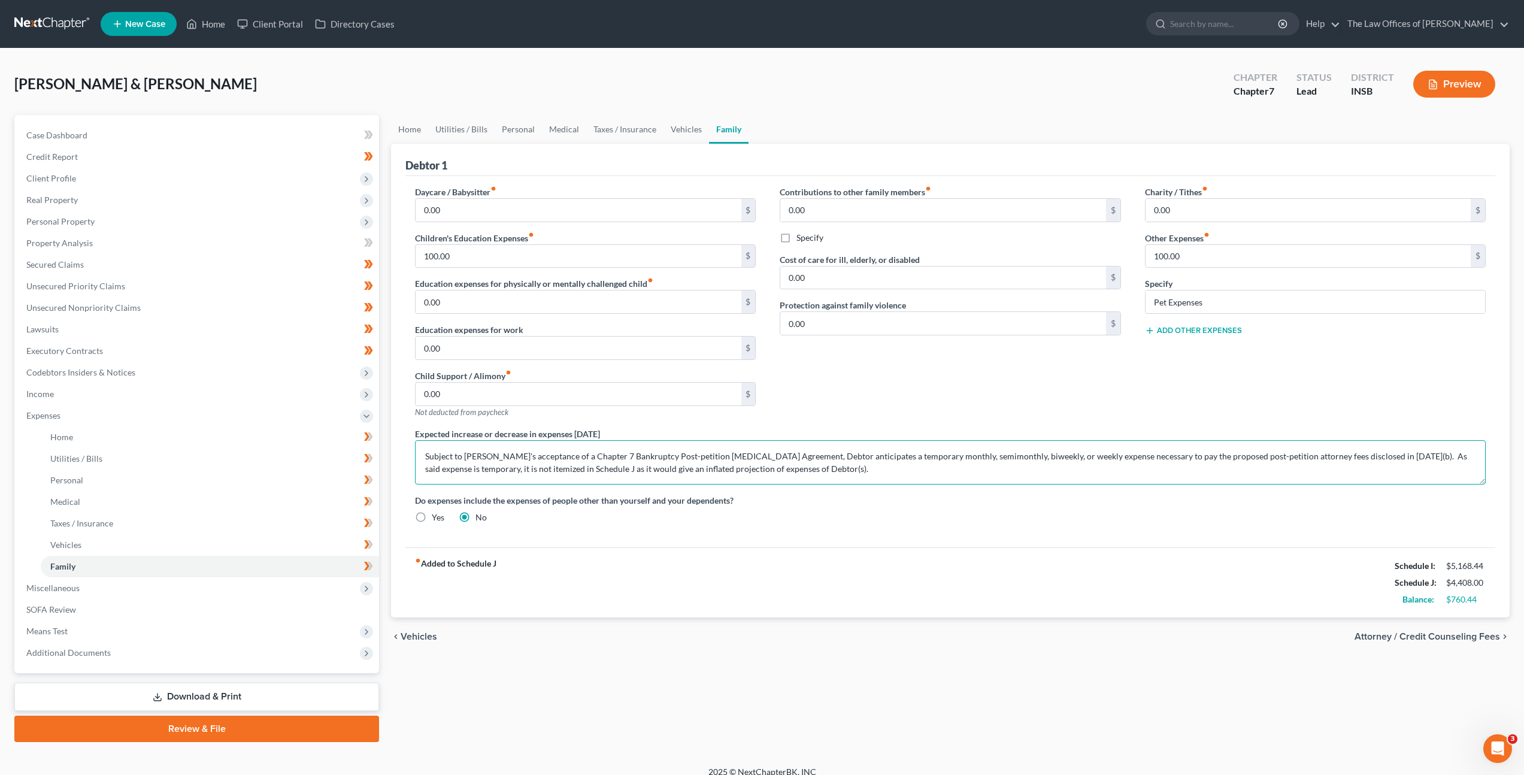
click at [427, 457] on textarea "Subject to Debtor's acceptance of a Chapter 7 Bankruptcy Post-petition Retainer…" at bounding box center [950, 462] width 1071 height 44
paste textarea "Debtor expects to incur vehicle ownership and operating expenses post-discharge…"
drag, startPoint x: 843, startPoint y: 456, endPoint x: 913, endPoint y: 455, distance: 70.7
click at [843, 456] on textarea "Debtor expects to incur vehicle ownership and operating expenses post-discharge…" at bounding box center [950, 462] width 1071 height 44
type textarea "Debtor expects to incur vehicle ownership and operating expenses post-discharge…"
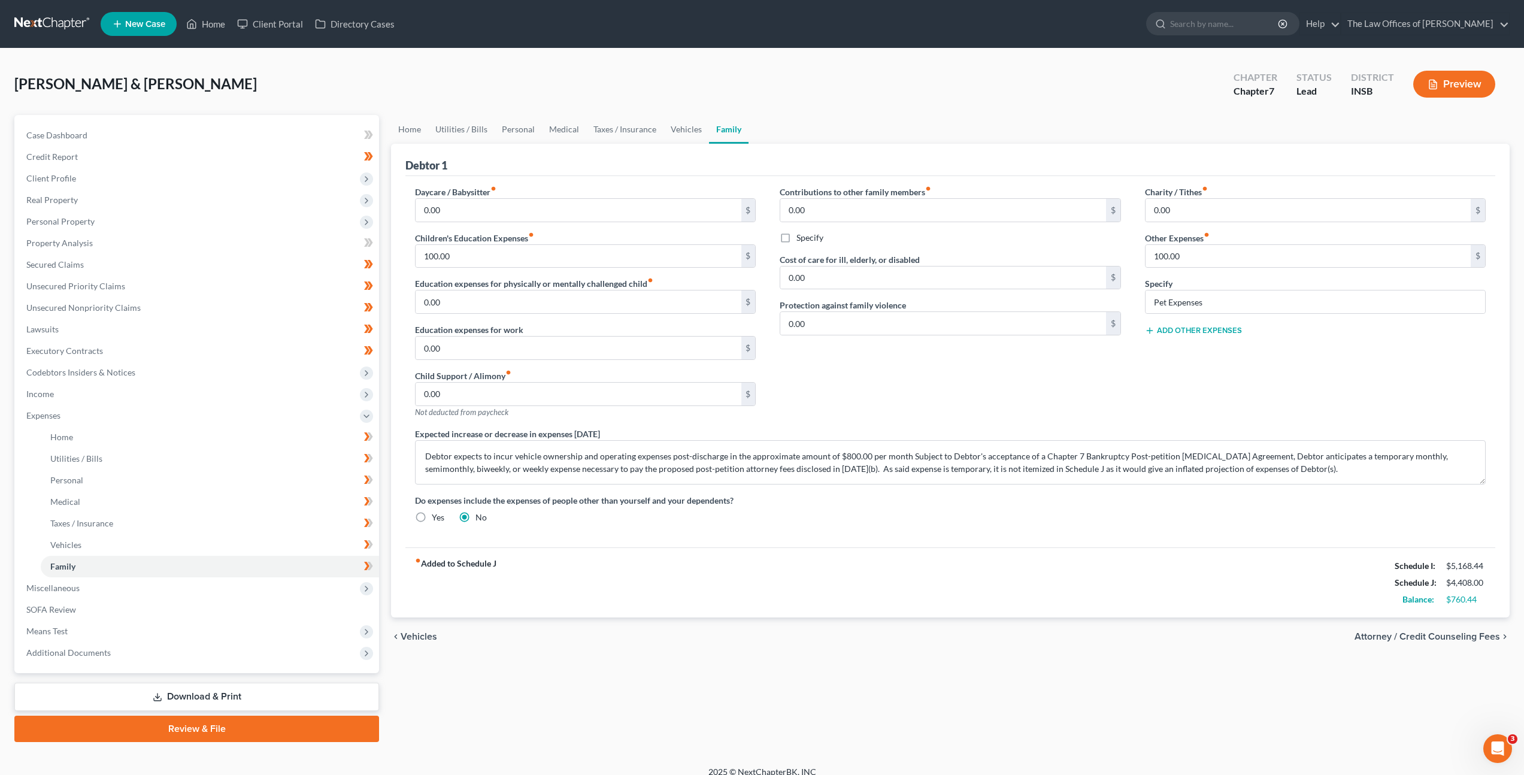
click at [876, 573] on div "fiber_manual_record Added to Schedule J Schedule I: $5,168.44 Schedule J: $4,40…" at bounding box center [950, 582] width 1090 height 70
click at [367, 565] on icon at bounding box center [366, 566] width 5 height 8
click at [370, 547] on icon at bounding box center [370, 544] width 5 height 8
click at [365, 524] on icon at bounding box center [368, 523] width 9 height 15
click at [368, 508] on icon at bounding box center [368, 501] width 9 height 15
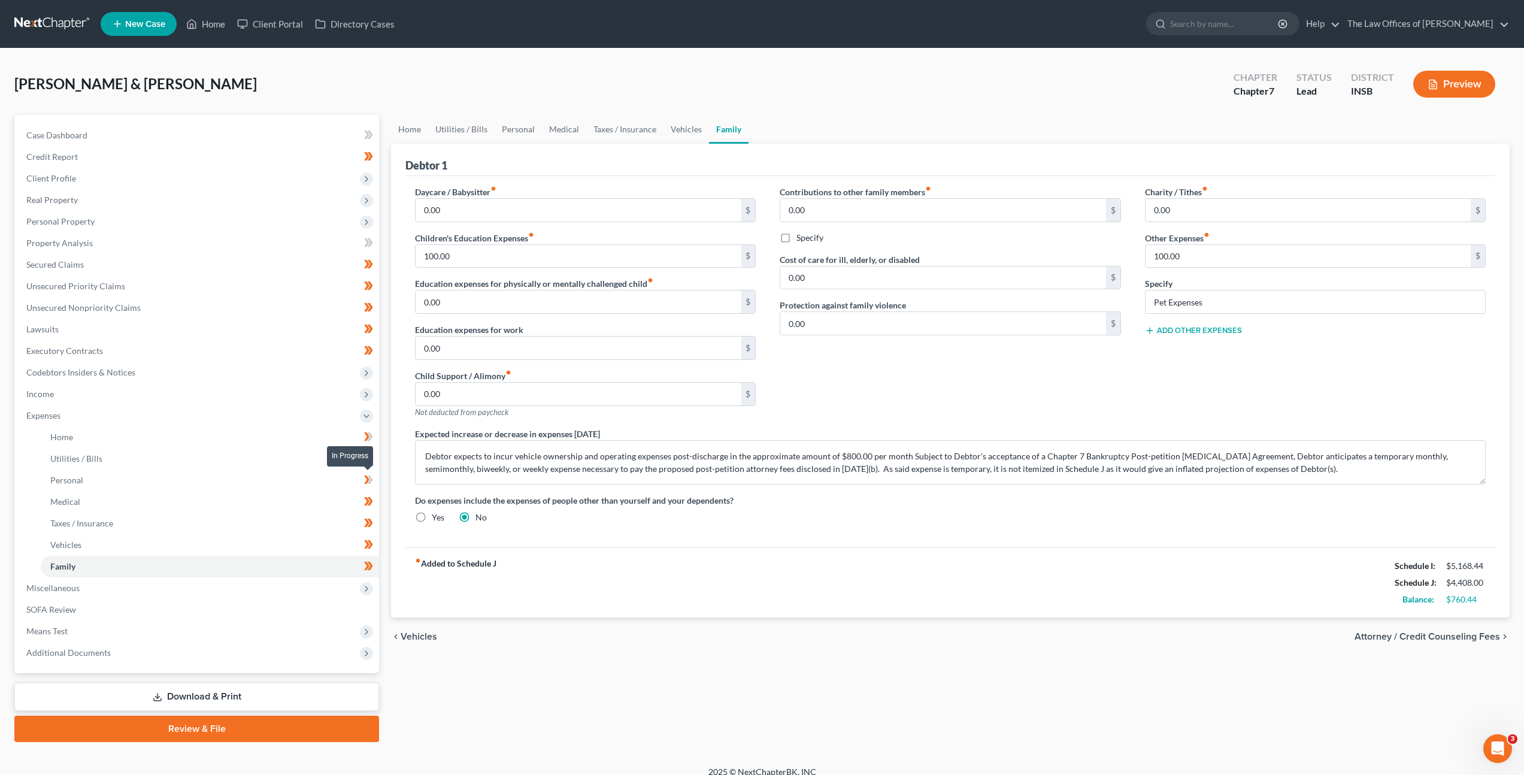
click at [364, 477] on icon at bounding box center [368, 480] width 9 height 15
click at [370, 458] on icon at bounding box center [368, 458] width 9 height 15
click at [371, 441] on icon at bounding box center [368, 436] width 9 height 15
click at [186, 697] on link "Download & Print" at bounding box center [196, 697] width 365 height 28
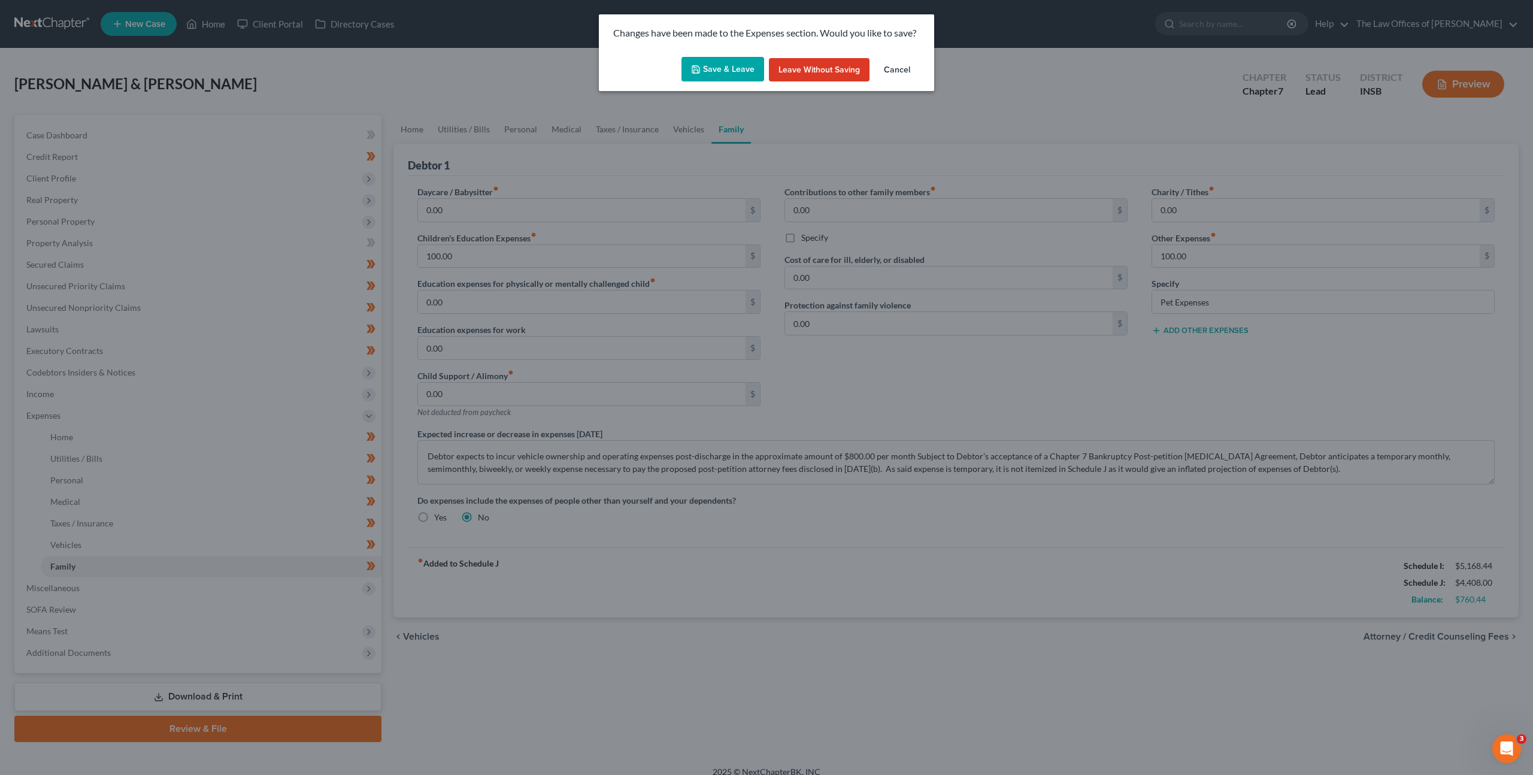
drag, startPoint x: 723, startPoint y: 65, endPoint x: 722, endPoint y: 81, distance: 16.8
click at [723, 65] on button "Save & Leave" at bounding box center [723, 69] width 83 height 25
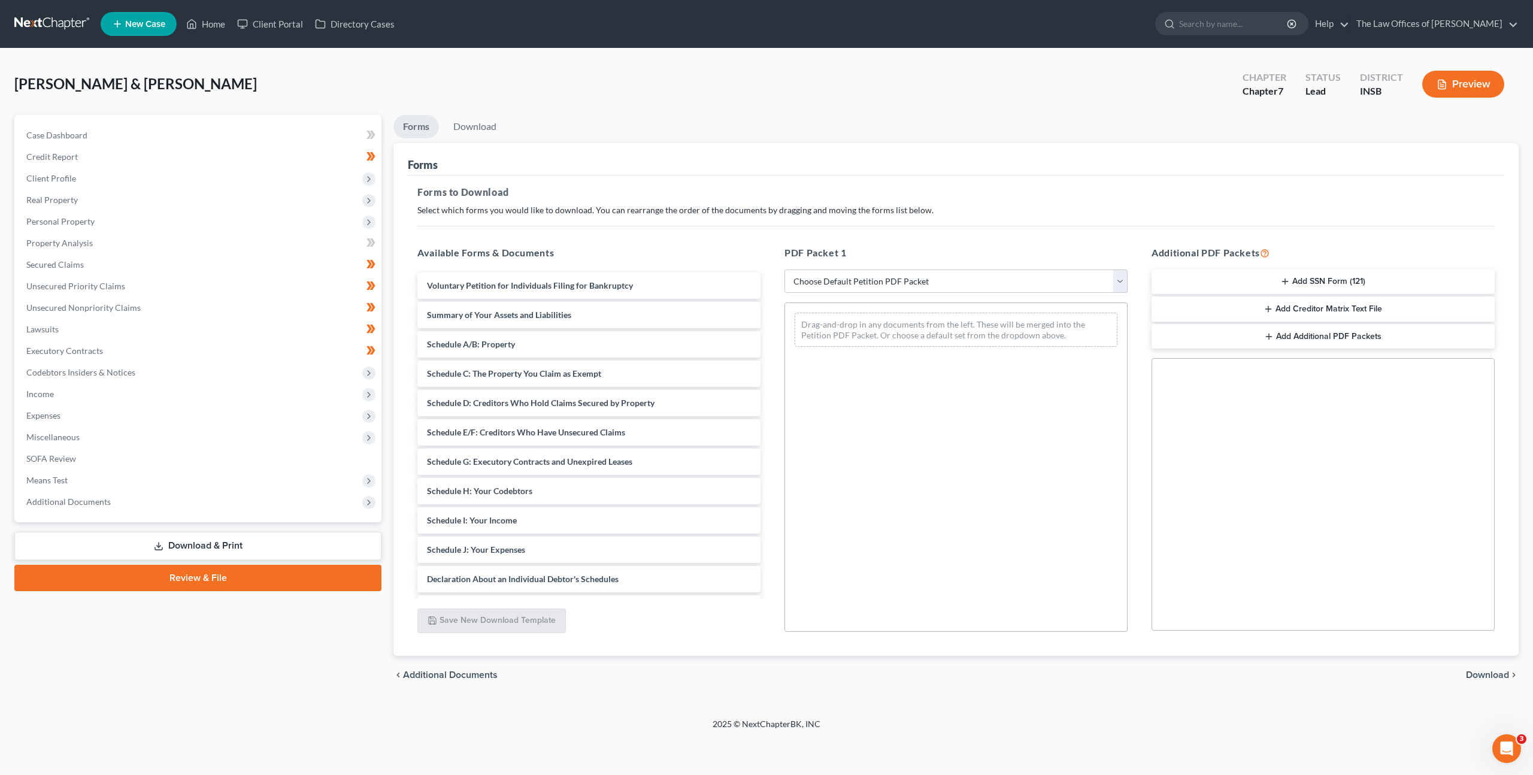
click at [863, 267] on div "PDF Packet 1 Choose Default Petition PDF Packet Complete Bankruptcy Petition (a…" at bounding box center [956, 439] width 367 height 406
click at [865, 274] on select "Choose Default Petition PDF Packet Complete Bankruptcy Petition (all forms and …" at bounding box center [956, 281] width 343 height 24
select select "0"
click at [785, 269] on select "Choose Default Petition PDF Packet Complete Bankruptcy Petition (all forms and …" at bounding box center [956, 281] width 343 height 24
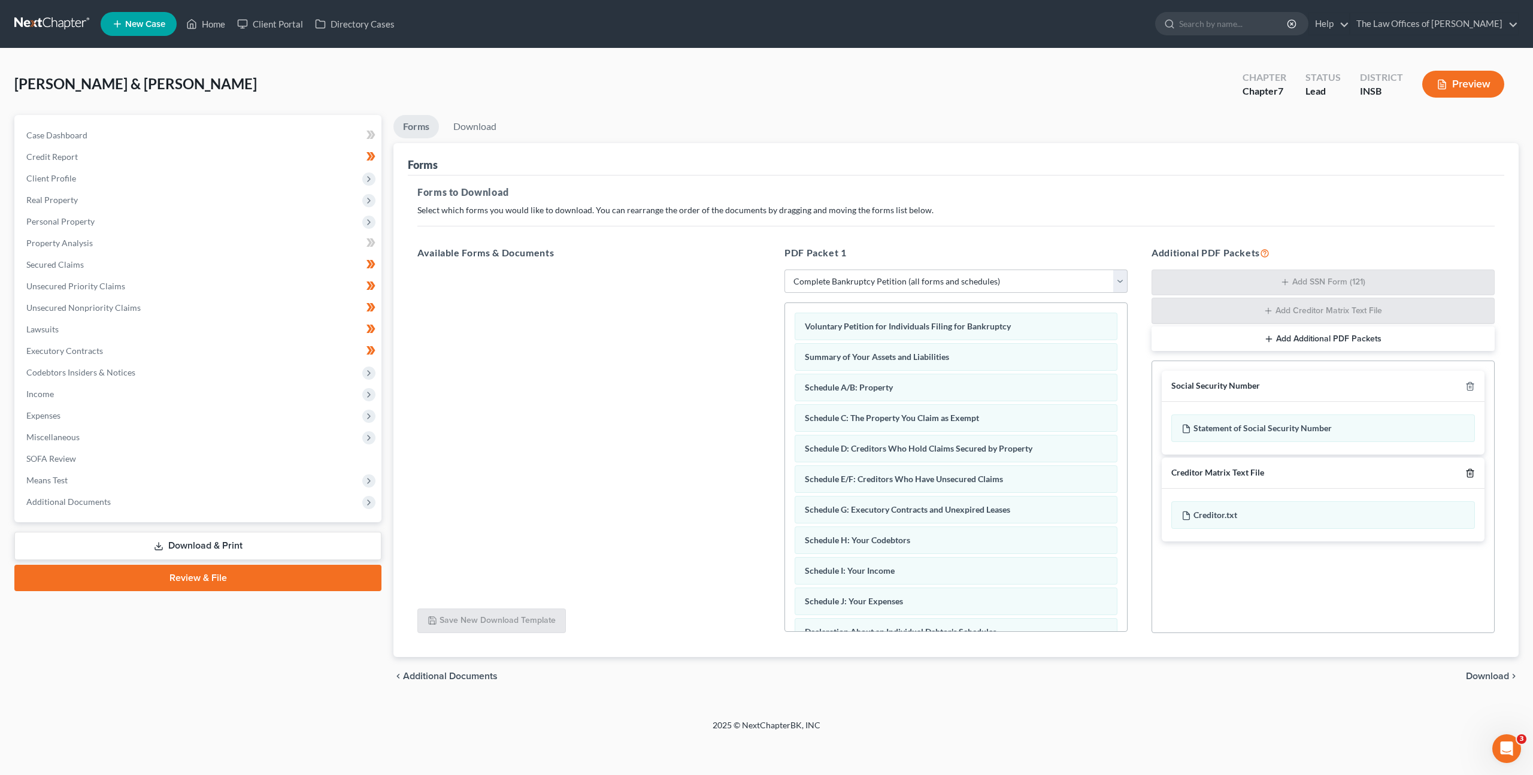
click at [1472, 476] on icon "button" at bounding box center [1470, 473] width 10 height 10
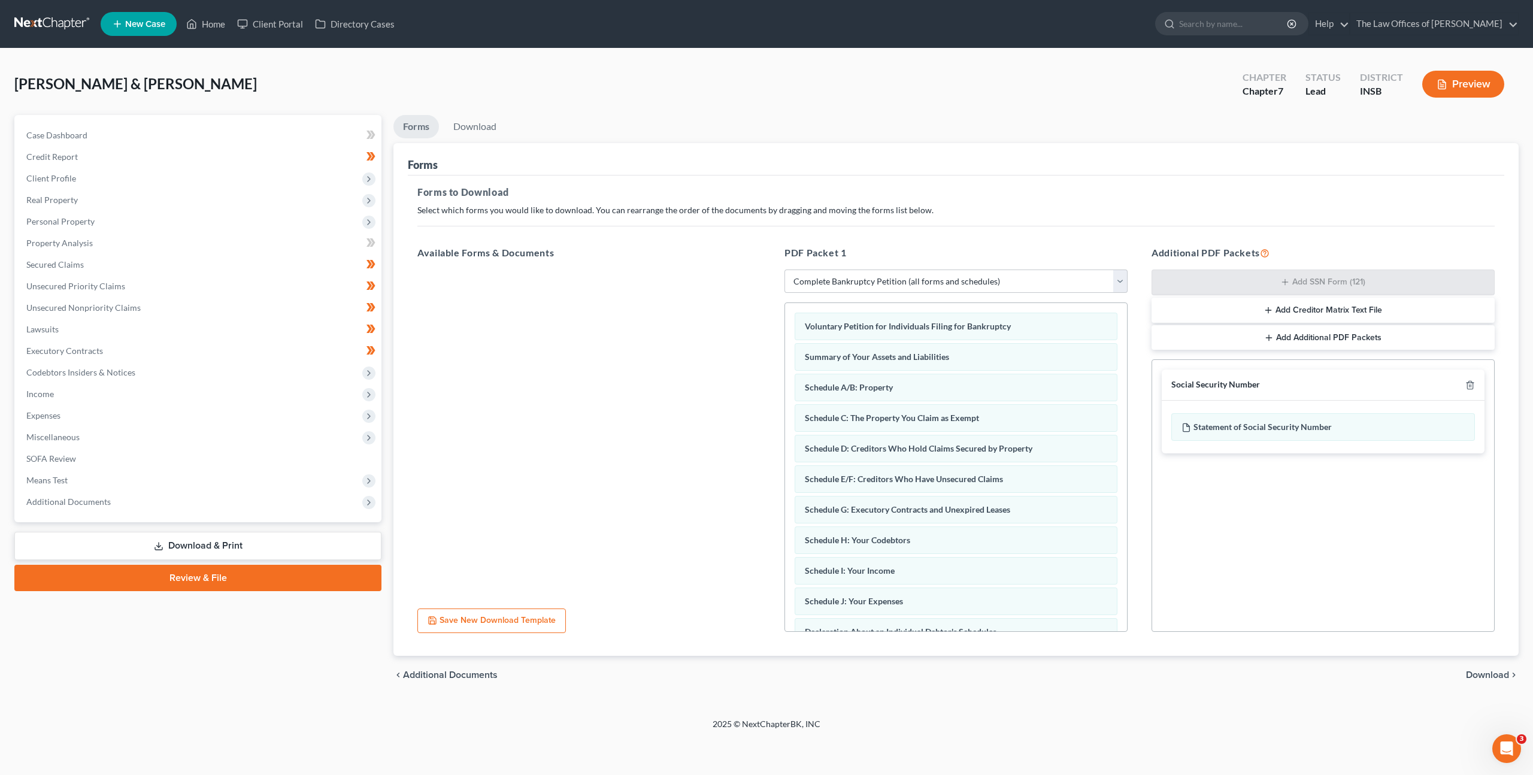
click at [1479, 671] on span "Download" at bounding box center [1487, 675] width 43 height 10
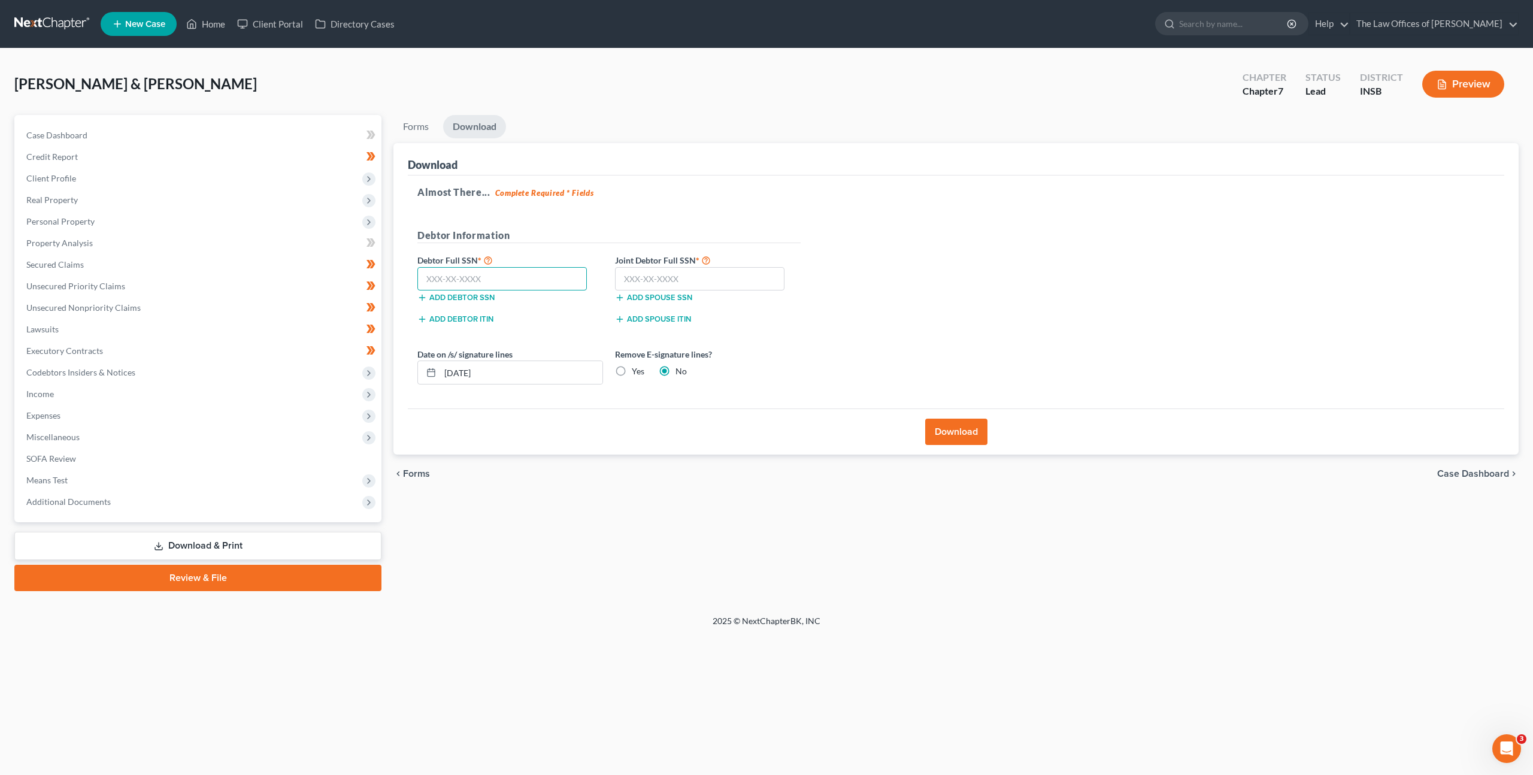
click at [523, 277] on input "text" at bounding box center [501, 279] width 169 height 24
click at [505, 272] on input "text" at bounding box center [501, 279] width 169 height 24
paste input "text"
click at [509, 273] on input "text" at bounding box center [501, 279] width 169 height 24
paste input "303-13-2899"
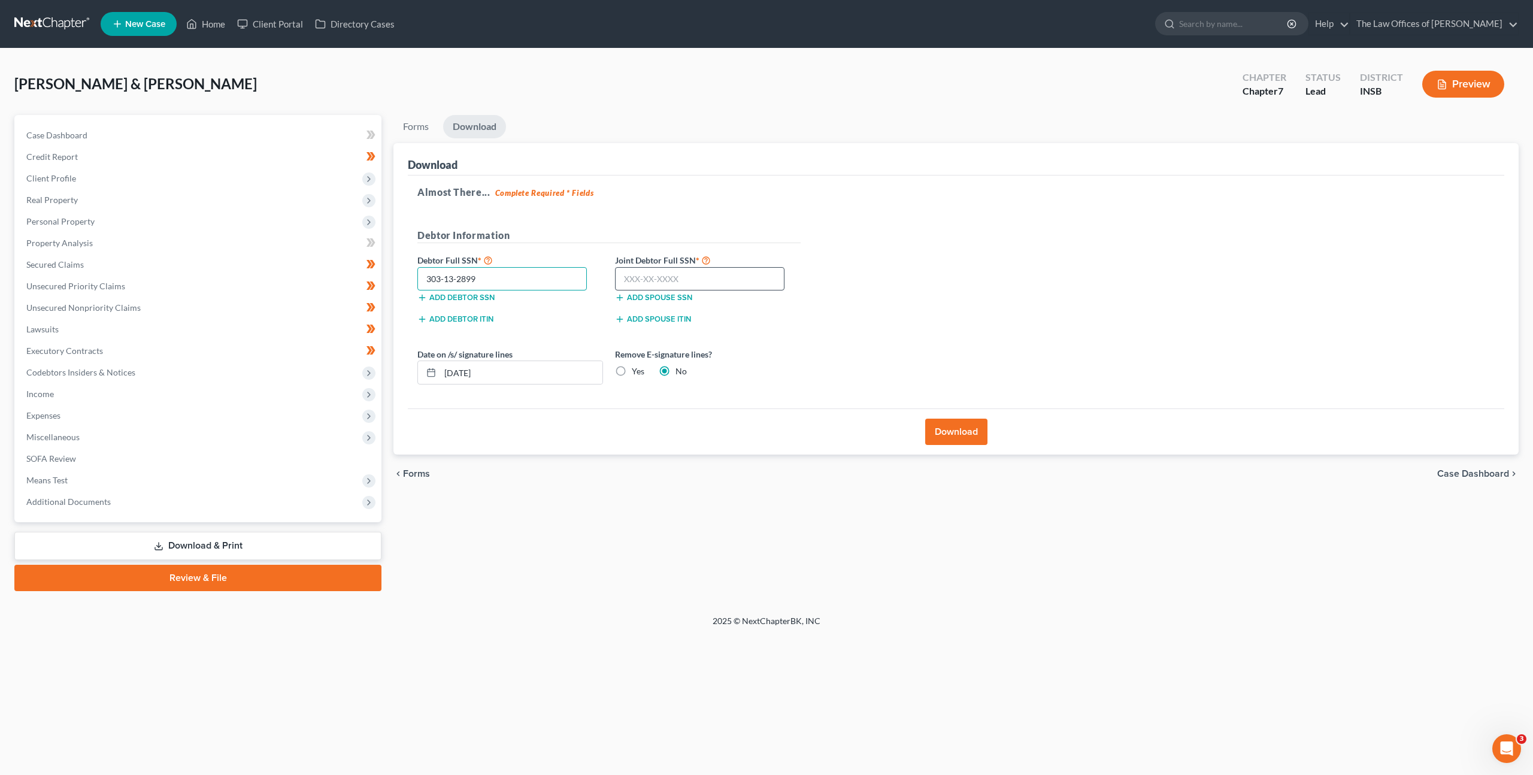
type input "303-13-2899"
drag, startPoint x: 662, startPoint y: 276, endPoint x: 898, endPoint y: 276, distance: 236.0
click at [664, 276] on input "text" at bounding box center [699, 279] width 169 height 24
drag, startPoint x: 717, startPoint y: 273, endPoint x: 735, endPoint y: 273, distance: 18.0
click at [718, 273] on input "text" at bounding box center [699, 279] width 169 height 24
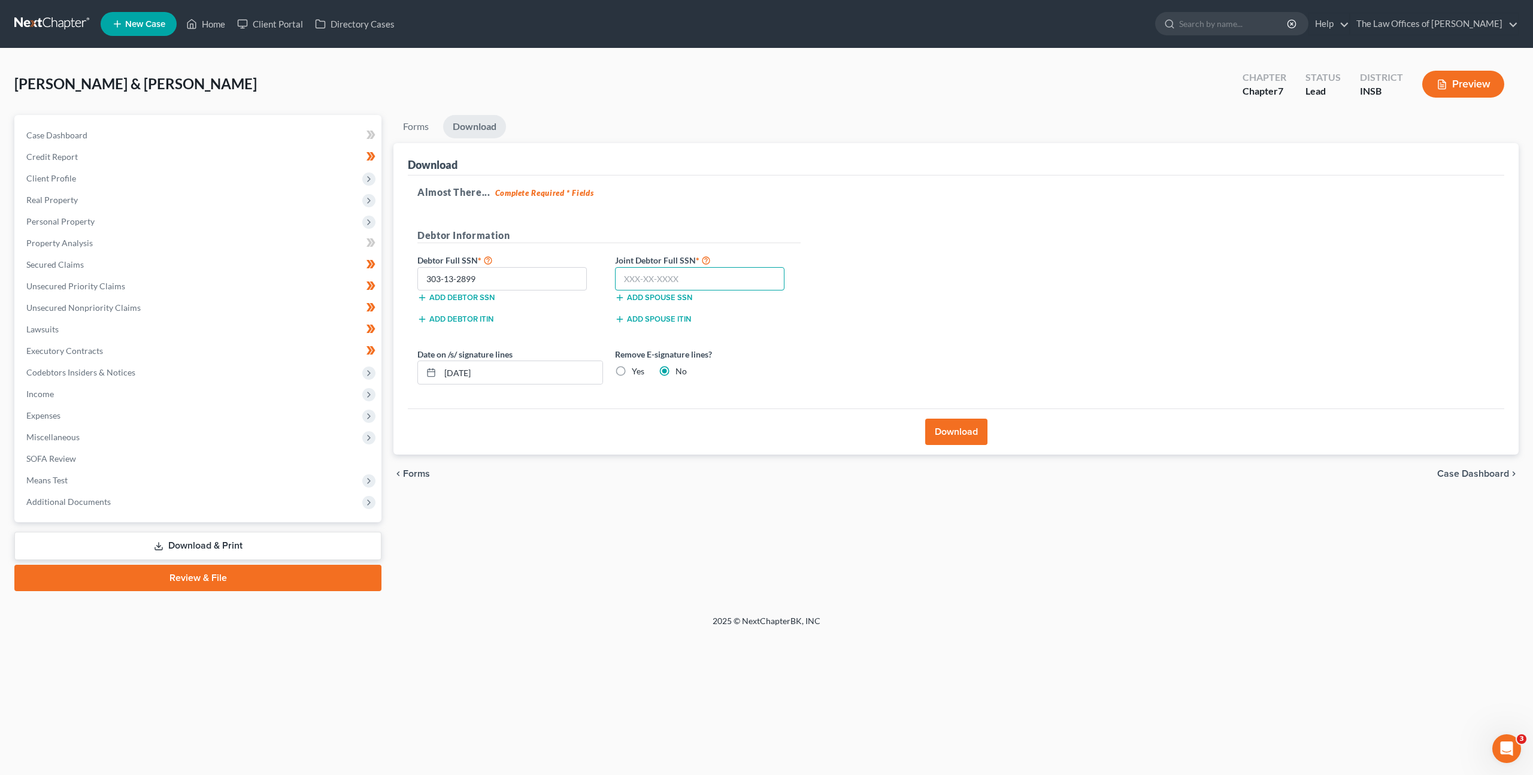
paste input "311-17-2743"
type input "311-17-2743"
drag, startPoint x: 908, startPoint y: 271, endPoint x: 956, endPoint y: 259, distance: 49.0
click at [910, 271] on div "Almost There... Complete Required * Fields Debtor Information Debtor Full SSN *…" at bounding box center [956, 292] width 1097 height 234
click at [632, 374] on label "Yes" at bounding box center [638, 371] width 13 height 12
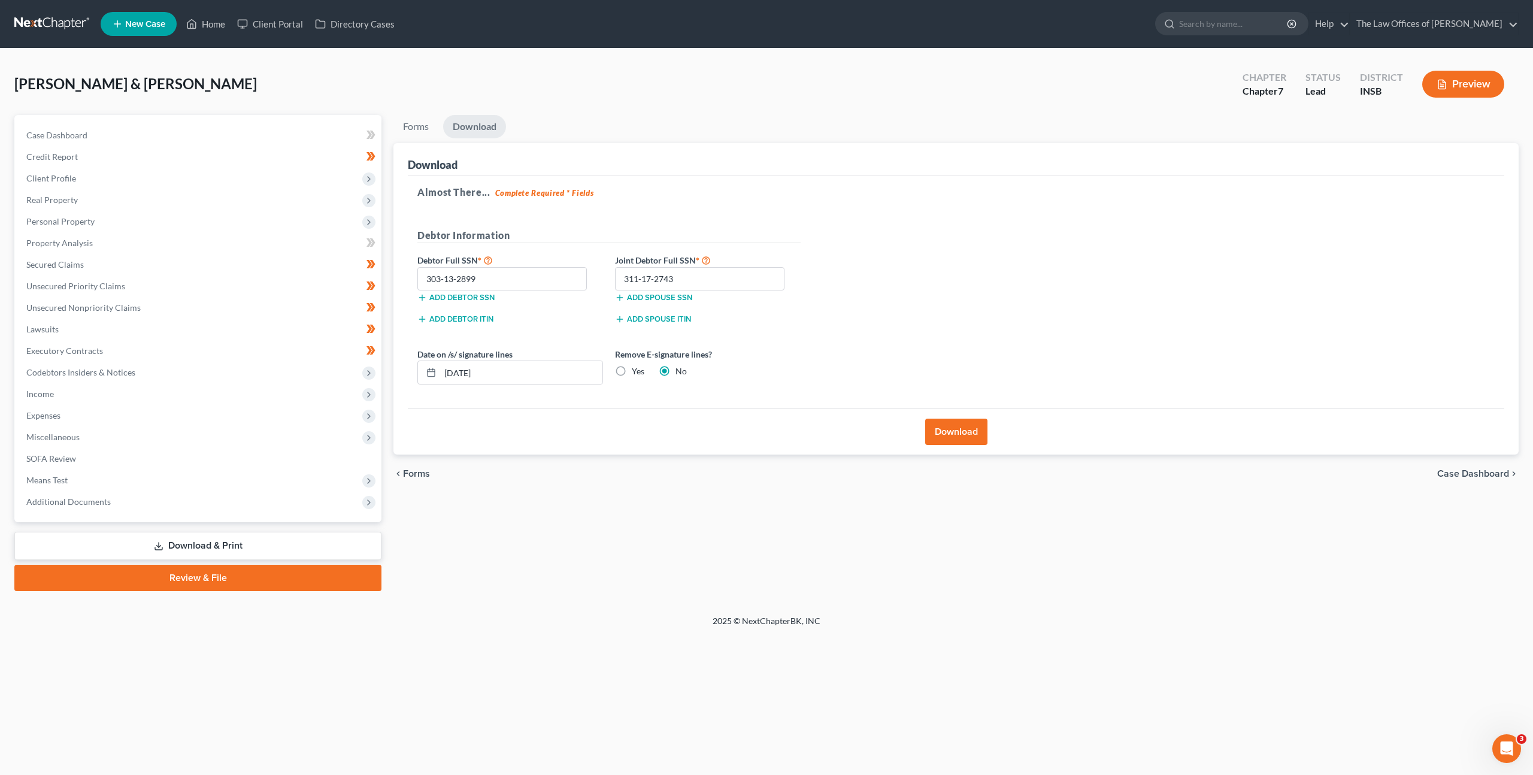
click at [637, 373] on input "Yes" at bounding box center [641, 369] width 8 height 8
radio input "true"
radio input "false"
drag, startPoint x: 833, startPoint y: 367, endPoint x: 873, endPoint y: 387, distance: 44.7
click at [834, 367] on div "Almost There... Complete Required * Fields Debtor Information Debtor Full SSN *…" at bounding box center [956, 292] width 1097 height 234
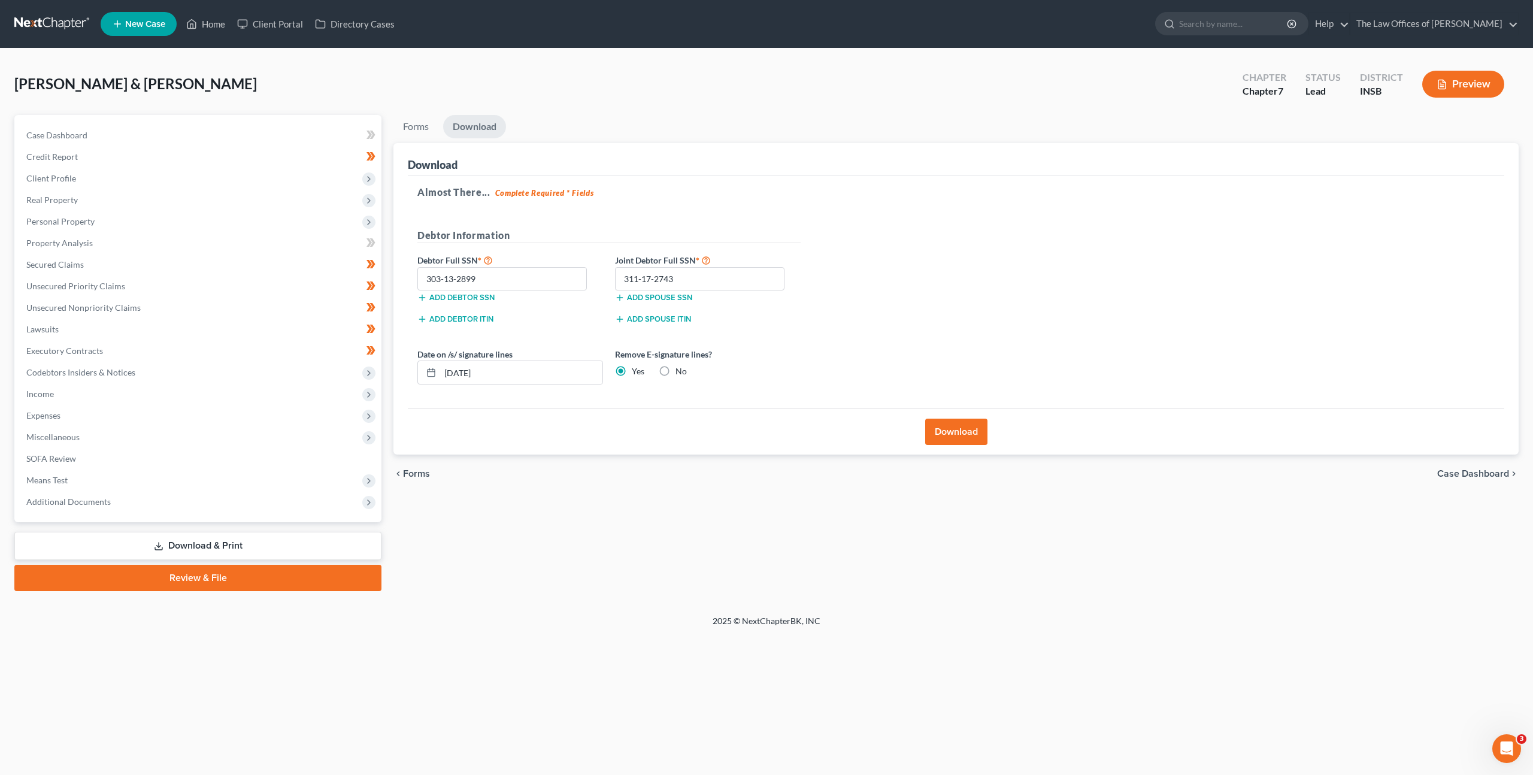
drag, startPoint x: 953, startPoint y: 424, endPoint x: 1040, endPoint y: 361, distance: 107.1
click at [955, 423] on button "Download" at bounding box center [956, 432] width 62 height 26
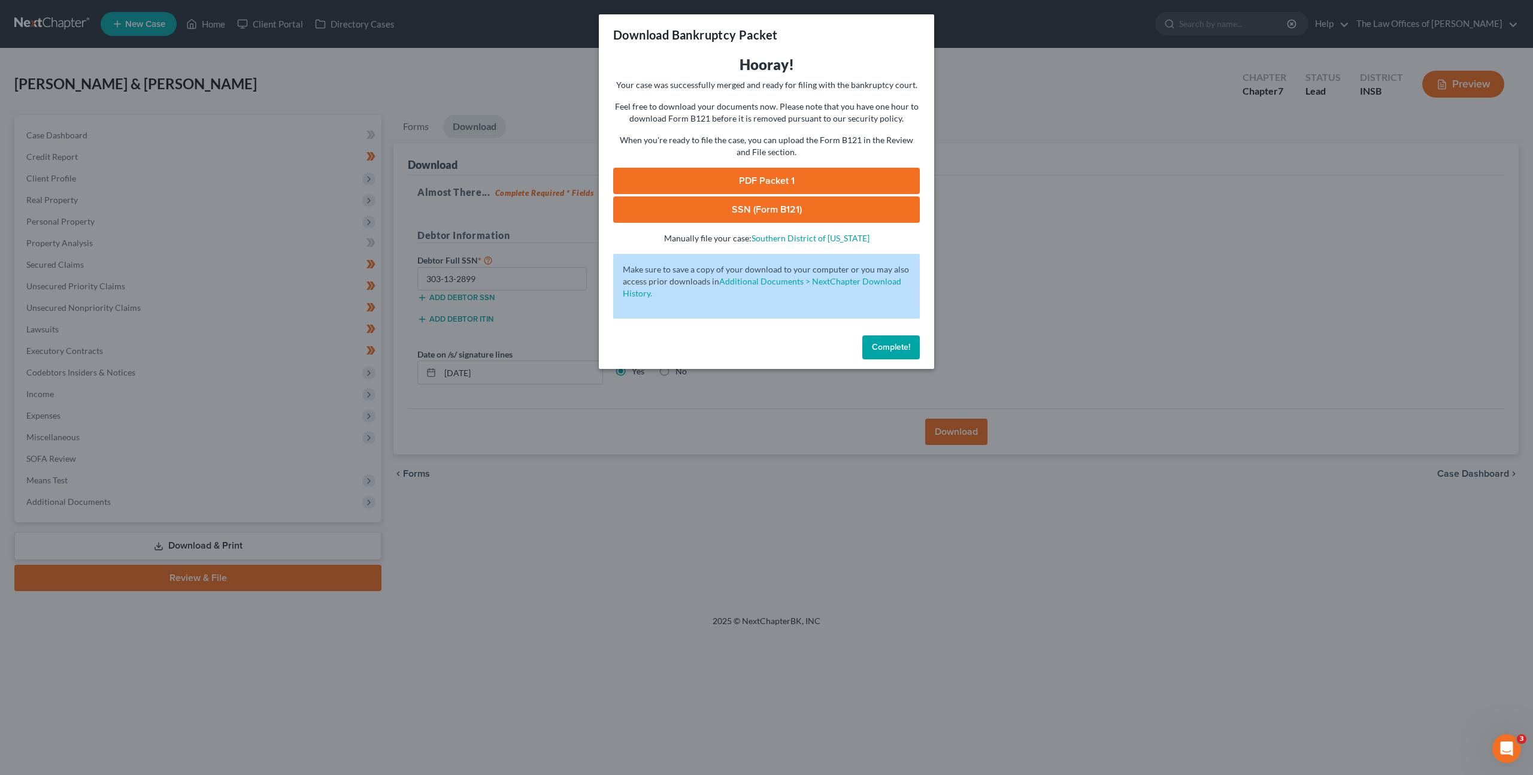
click at [777, 173] on link "PDF Packet 1" at bounding box center [766, 181] width 307 height 26
click at [696, 210] on link "SSN (Form B121)" at bounding box center [766, 209] width 307 height 26
click at [698, 67] on h3 "Hooray!" at bounding box center [766, 64] width 307 height 19
click at [787, 110] on p "Feel free to download your documents now. Please note that you have one hour to…" at bounding box center [766, 113] width 307 height 24
click at [880, 342] on span "Complete!" at bounding box center [891, 347] width 38 height 10
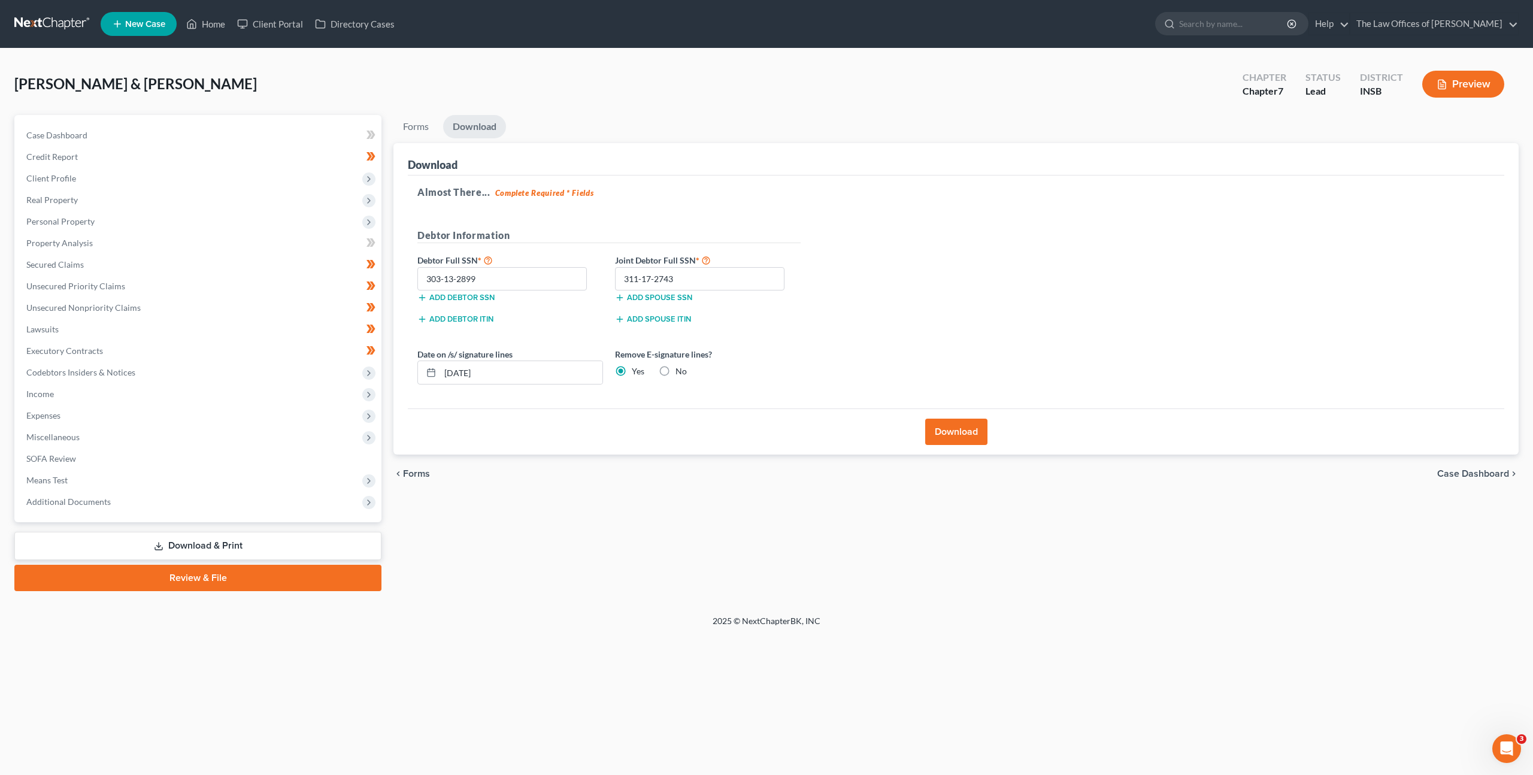
click at [942, 258] on div "Almost There... Complete Required * Fields Debtor Information Debtor Full SSN *…" at bounding box center [956, 292] width 1097 height 234
click at [950, 189] on h5 "Almost There... Complete Required * Fields" at bounding box center [955, 192] width 1077 height 14
click at [680, 169] on div "Download" at bounding box center [956, 159] width 1097 height 32
click at [981, 236] on div "Almost There... Complete Required * Fields Debtor Information Debtor Full SSN *…" at bounding box center [956, 292] width 1097 height 234
click at [585, 71] on div "Reasor, Jeffrey & Burns, Ellen Upgraded Chapter Chapter 7 Status Lead District …" at bounding box center [766, 89] width 1504 height 52
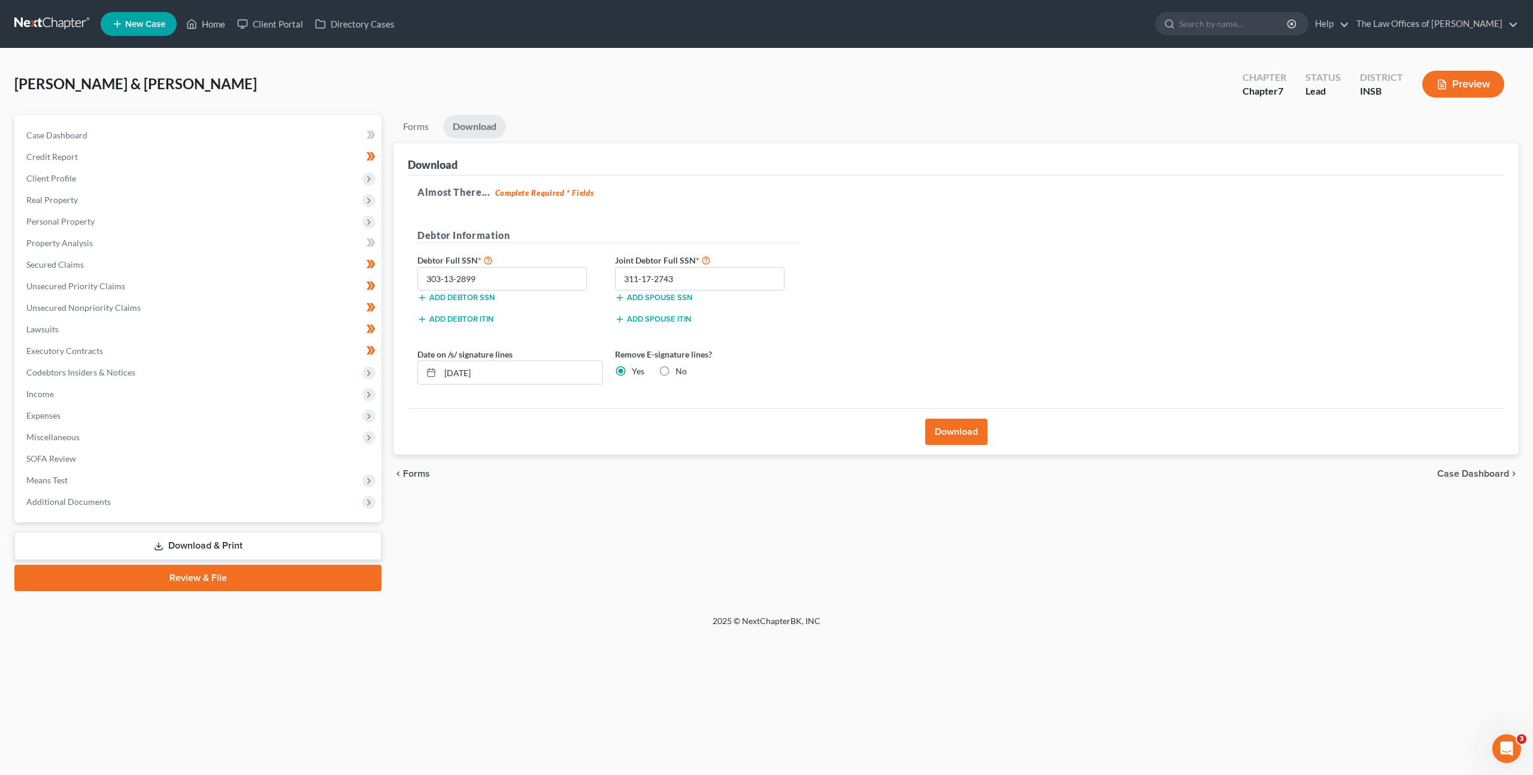
click at [686, 85] on div "Reasor, Jeffrey & Burns, Ellen Upgraded Chapter Chapter 7 Status Lead District …" at bounding box center [766, 89] width 1504 height 52
click at [1014, 320] on div "Almost There... Complete Required * Fields Debtor Information Debtor Full SSN *…" at bounding box center [956, 292] width 1097 height 234
click at [235, 131] on link "Case Dashboard" at bounding box center [199, 136] width 365 height 22
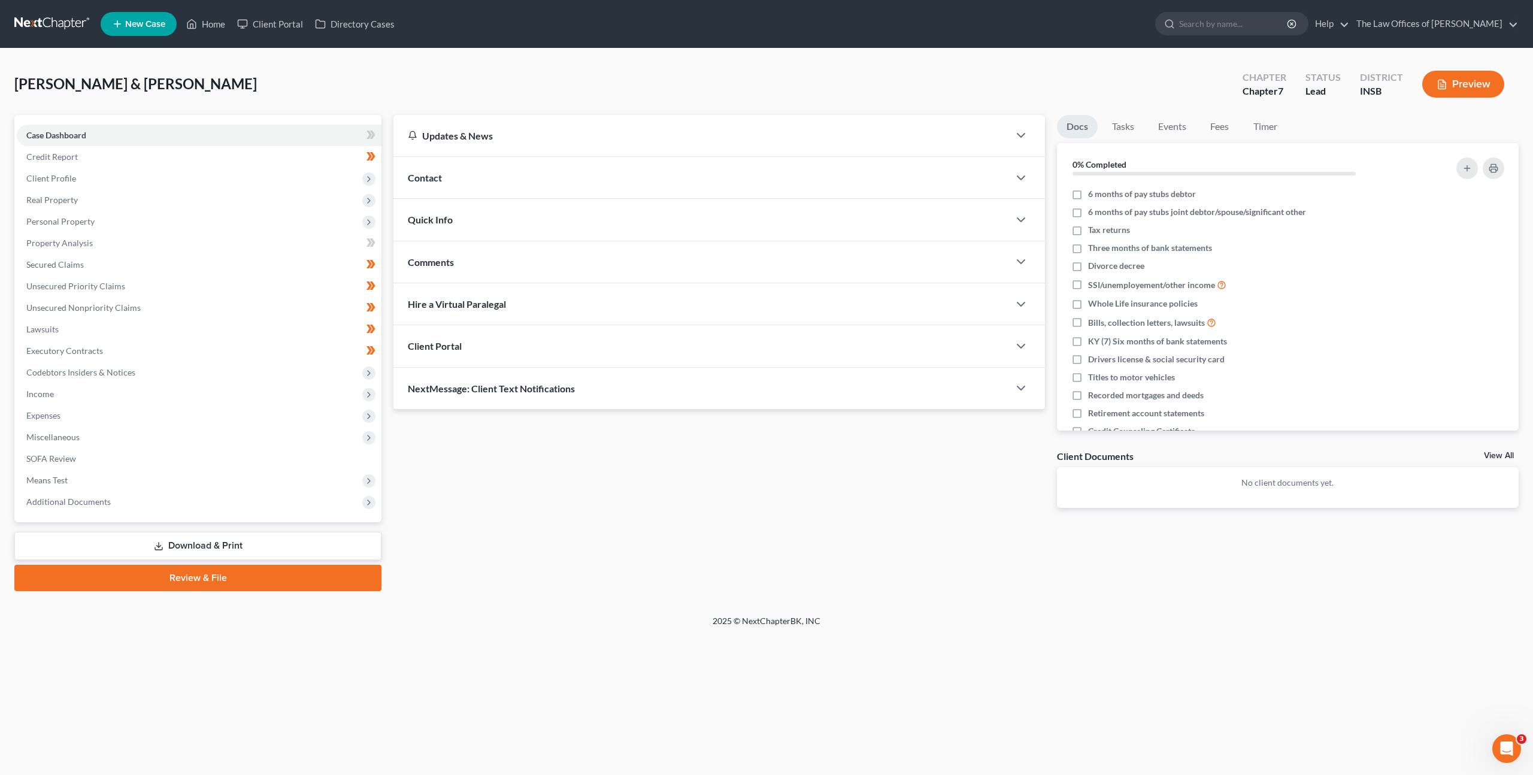
click at [661, 522] on div "Updates & News × Indiana Southern District Notes Take a look at NextChapter's D…" at bounding box center [719, 321] width 664 height 412
click at [508, 497] on div "Updates & News × Indiana Southern District Notes Take a look at NextChapter's D…" at bounding box center [719, 321] width 664 height 412
click at [551, 539] on div "Updates & News × Indiana Southern District Notes Take a look at NextChapter's D…" at bounding box center [955, 353] width 1137 height 476
click at [762, 532] on div "Updates & News × Indiana Southern District Notes Take a look at NextChapter's D…" at bounding box center [955, 353] width 1137 height 476
click at [720, 526] on div "Updates & News × Indiana Southern District Notes Take a look at NextChapter's D…" at bounding box center [719, 321] width 664 height 412
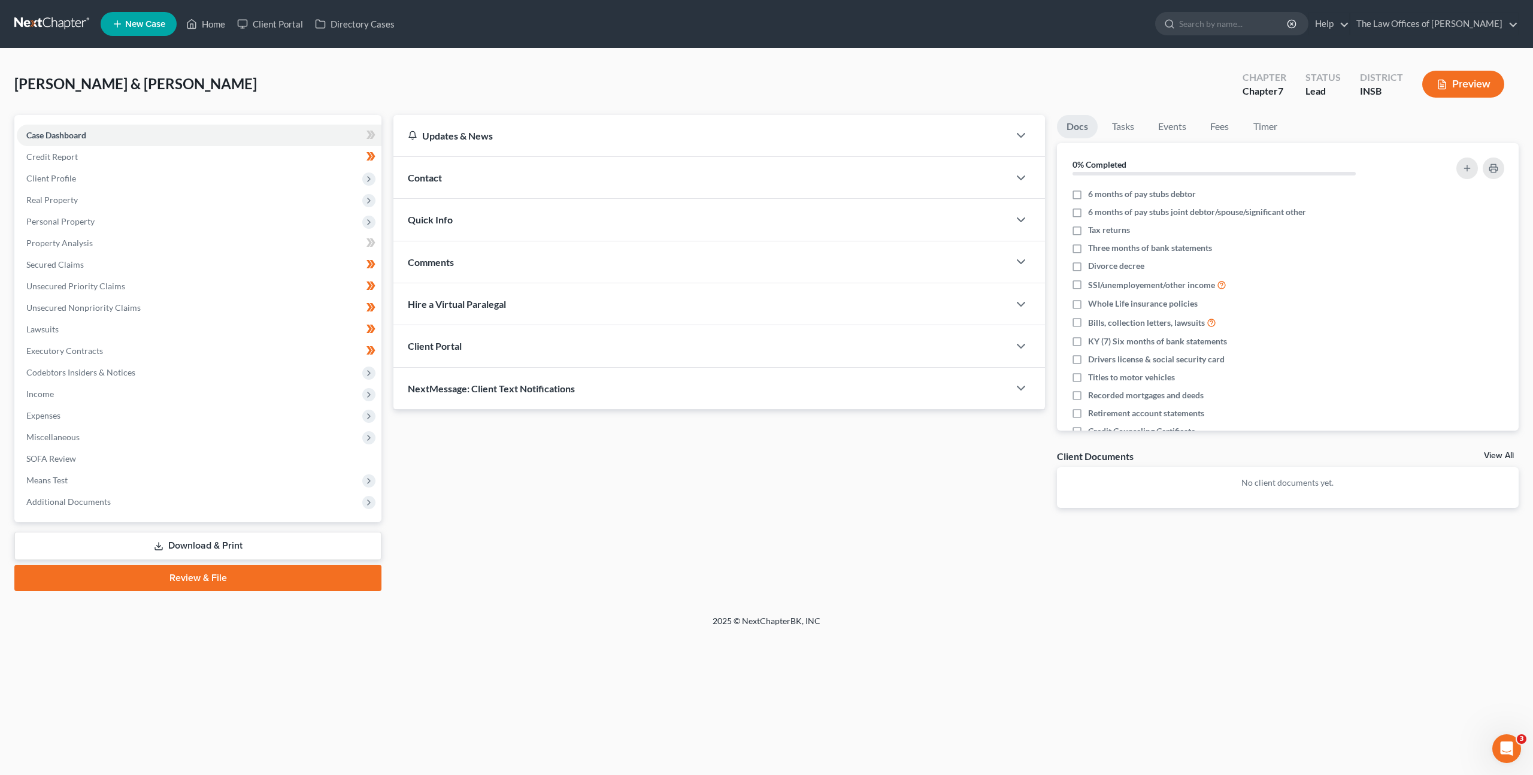
click at [599, 514] on div "Updates & News × Indiana Southern District Notes Take a look at NextChapter's D…" at bounding box center [719, 321] width 664 height 412
click at [685, 481] on div "Updates & News × Indiana Southern District Notes Take a look at NextChapter's D…" at bounding box center [719, 321] width 664 height 412
click at [56, 26] on link at bounding box center [52, 24] width 77 height 22
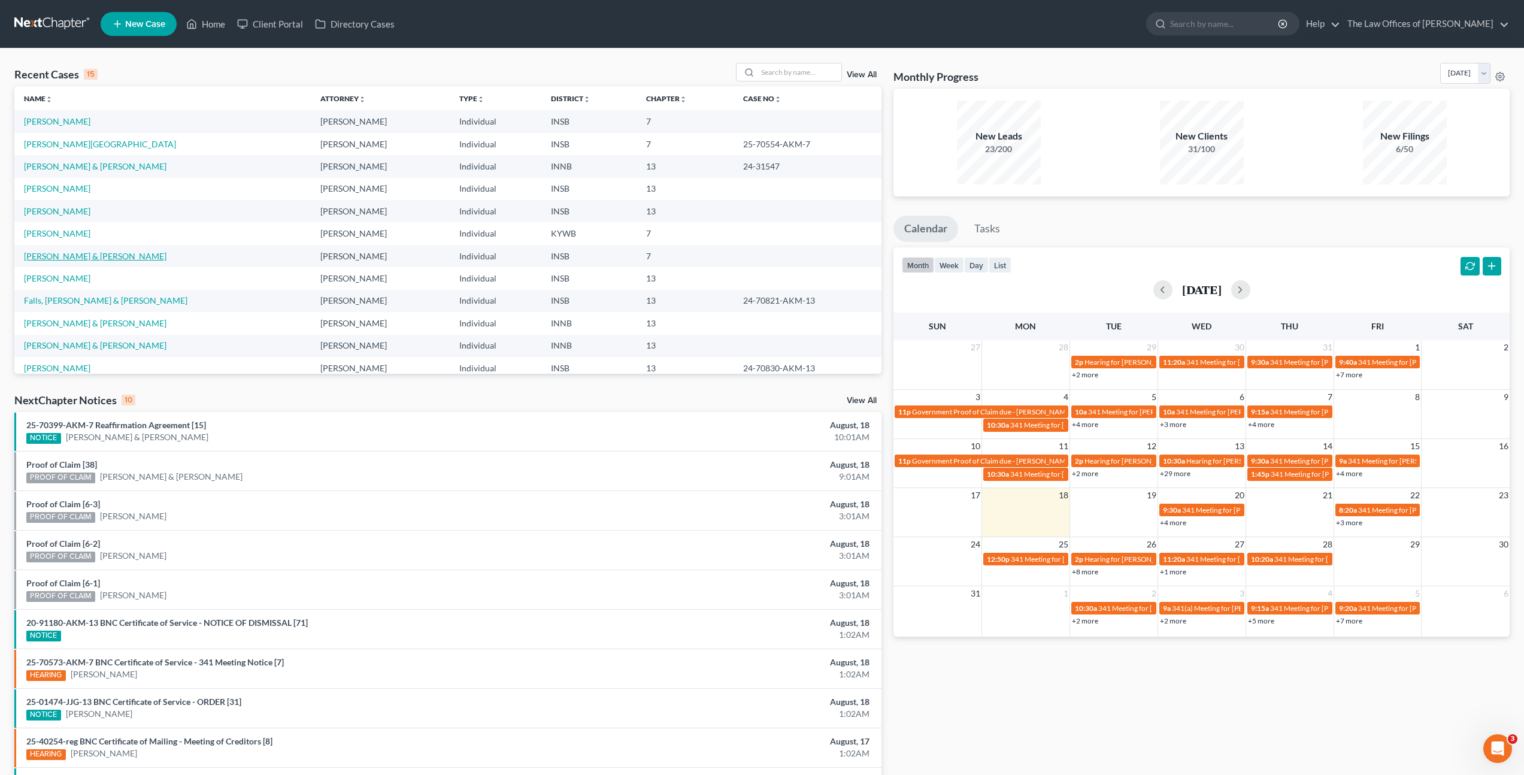
click at [90, 256] on link "Reasor, Jeffrey & Burns, Ellen" at bounding box center [95, 256] width 143 height 10
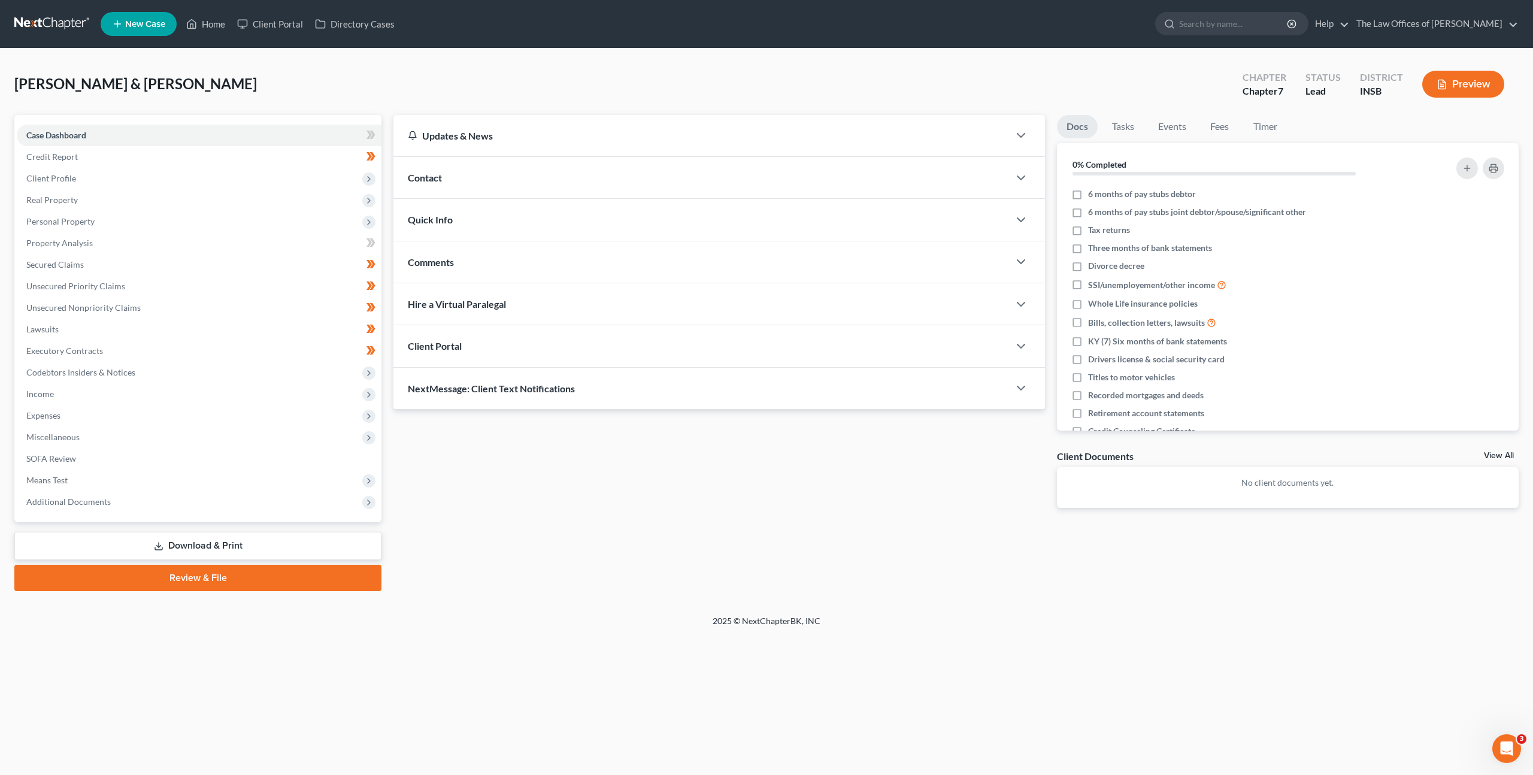
click at [567, 620] on div "2025 © NextChapterBK, INC" at bounding box center [766, 626] width 683 height 22
click at [340, 546] on link "Download & Print" at bounding box center [197, 546] width 367 height 28
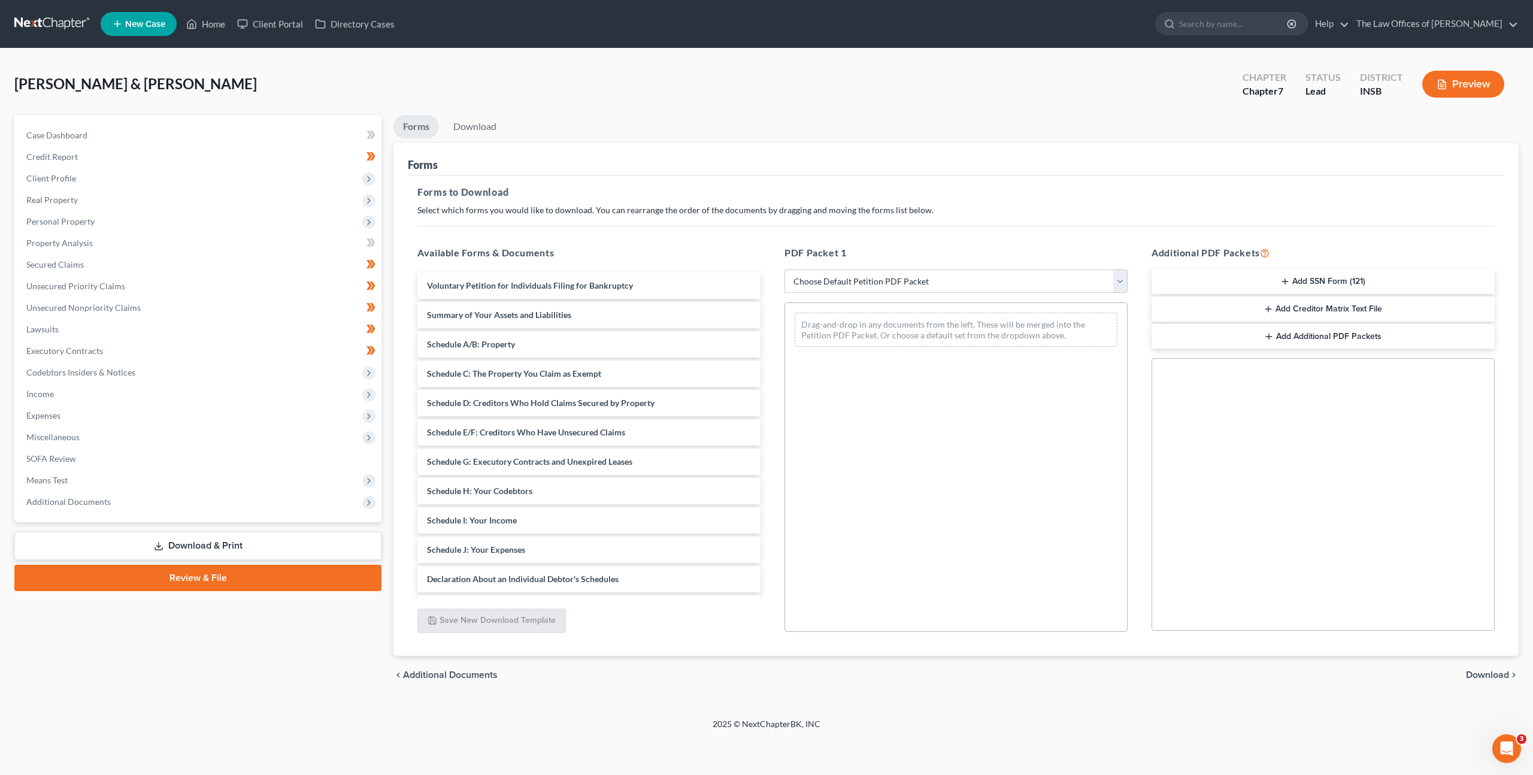
click at [919, 266] on div "PDF Packet 1 Choose Default Petition PDF Packet Complete Bankruptcy Petition (a…" at bounding box center [956, 439] width 367 height 406
click at [919, 271] on select "Choose Default Petition PDF Packet Complete Bankruptcy Petition (all forms and …" at bounding box center [956, 281] width 343 height 24
select select "3"
click at [785, 269] on select "Choose Default Petition PDF Packet Complete Bankruptcy Petition (all forms and …" at bounding box center [956, 281] width 343 height 24
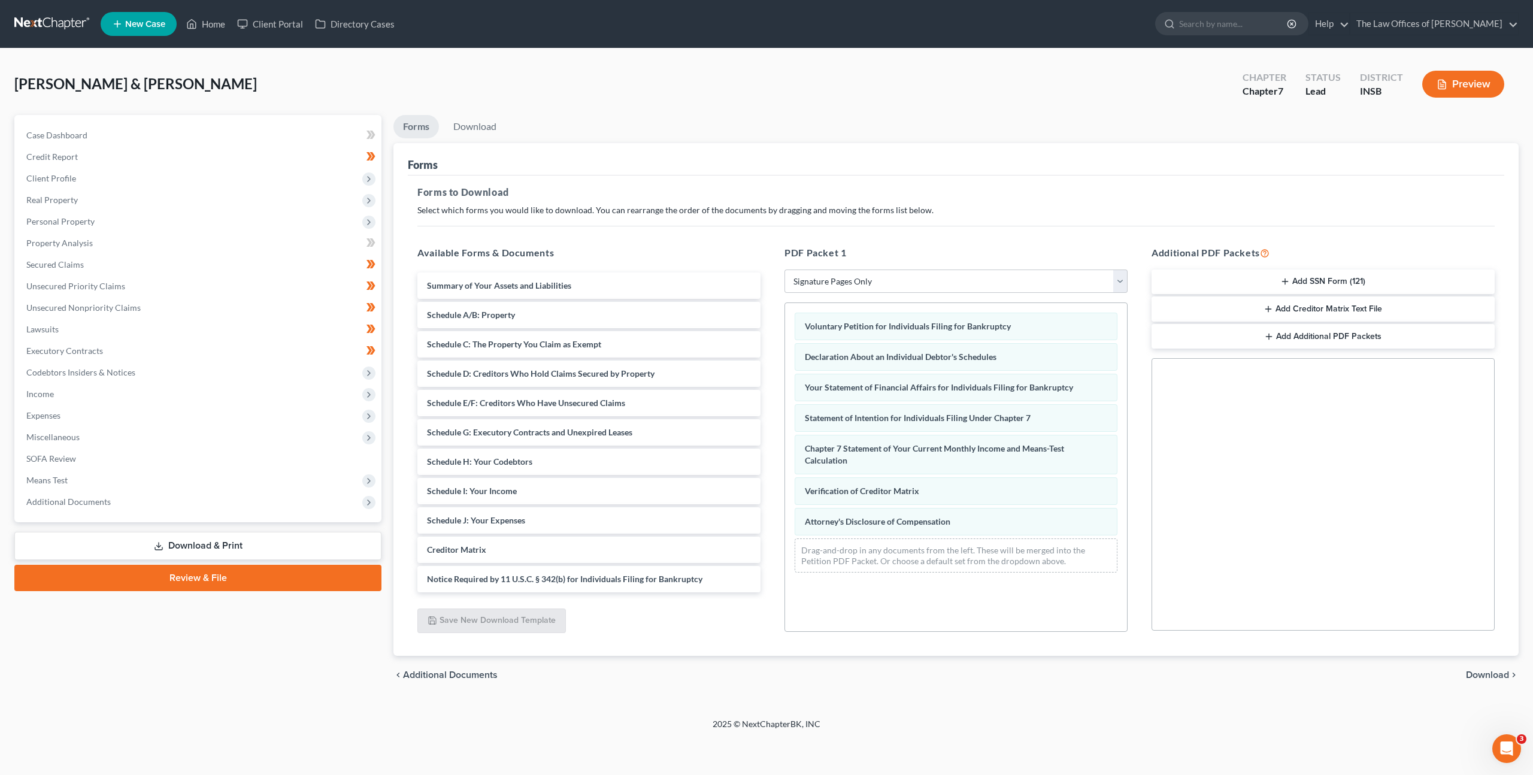
click at [1307, 283] on button "Add SSN Form (121)" at bounding box center [1323, 281] width 343 height 25
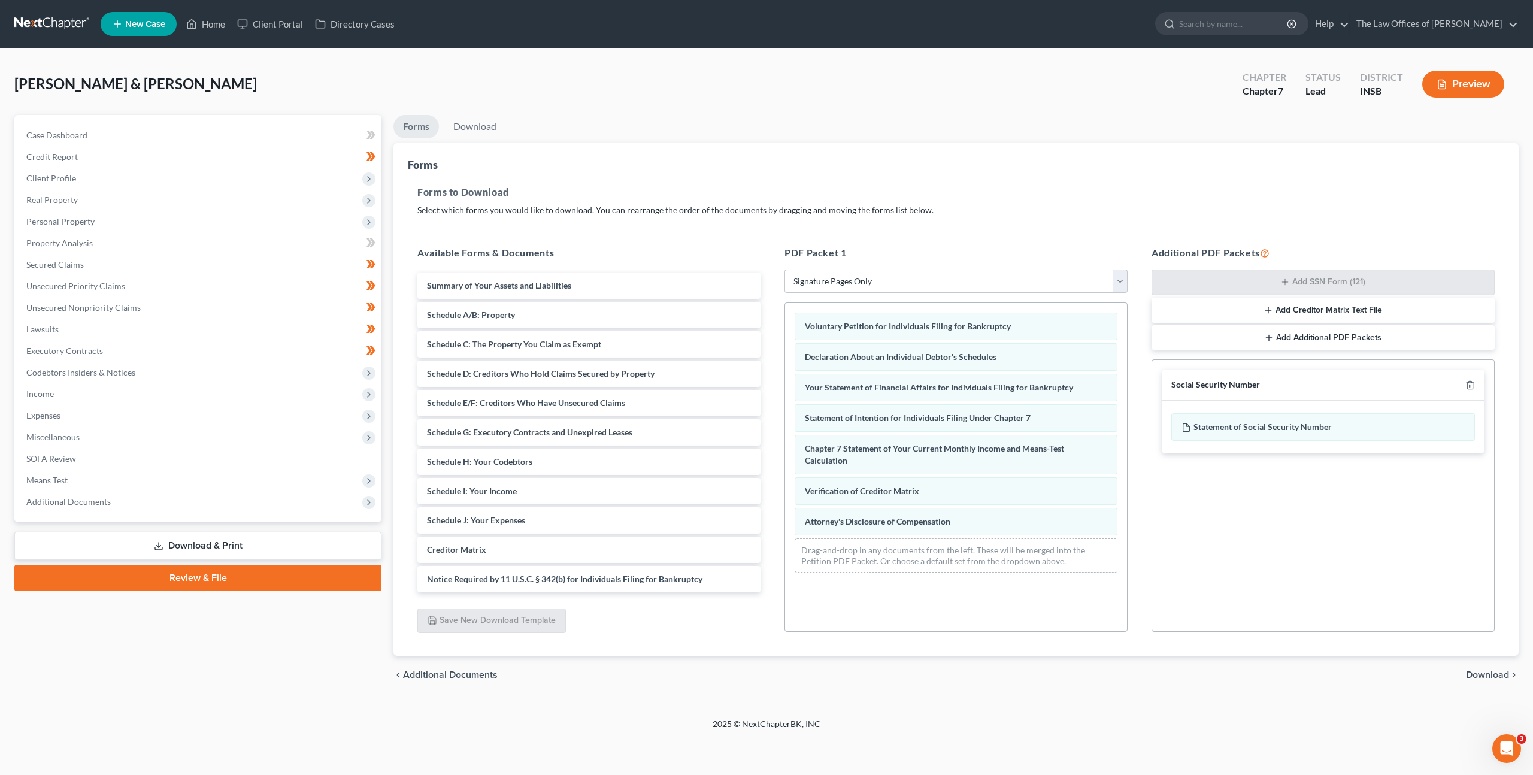
click at [1485, 674] on span "Download" at bounding box center [1487, 675] width 43 height 10
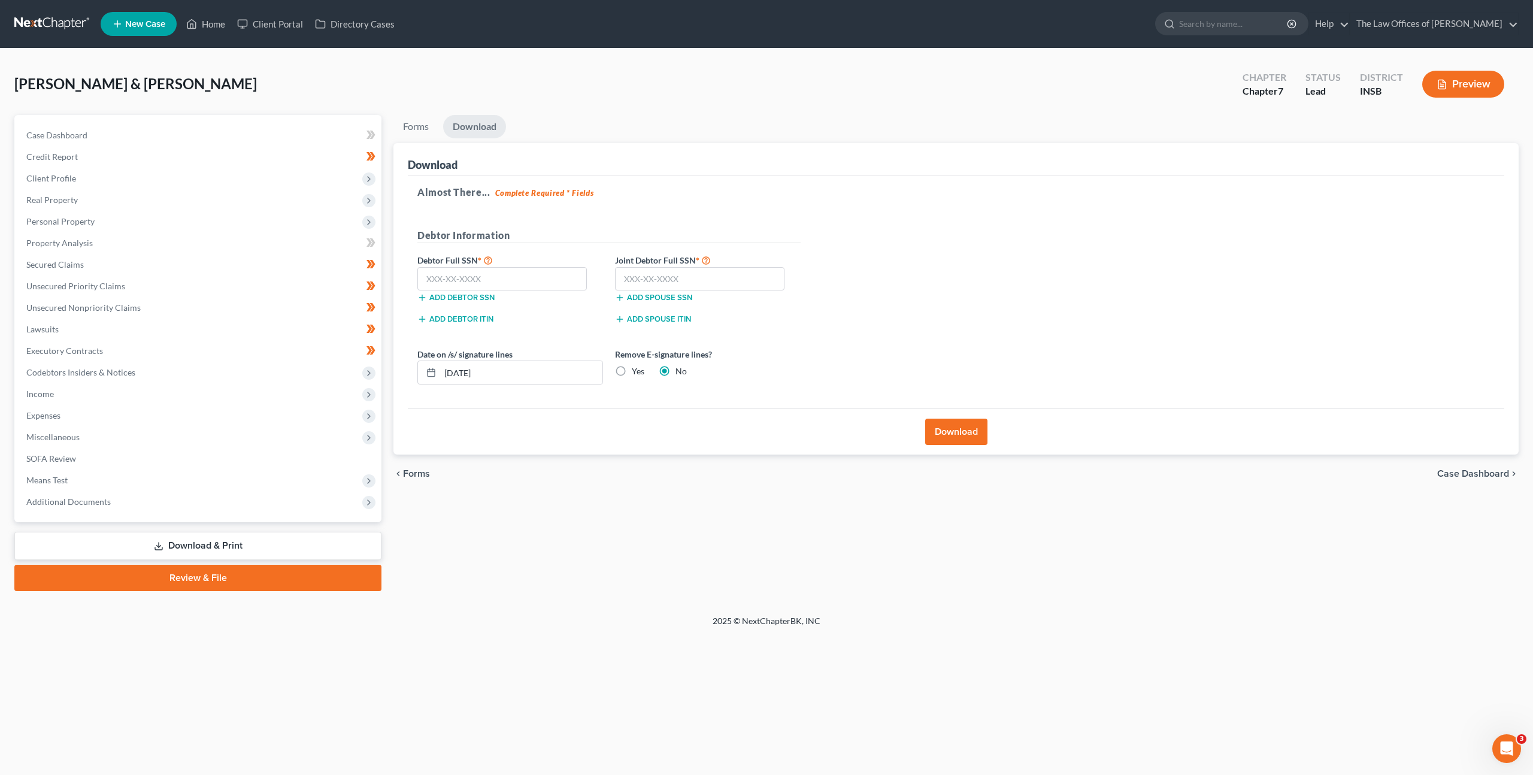
click at [722, 153] on div "Download" at bounding box center [956, 159] width 1097 height 32
click at [41, 31] on link at bounding box center [52, 24] width 77 height 22
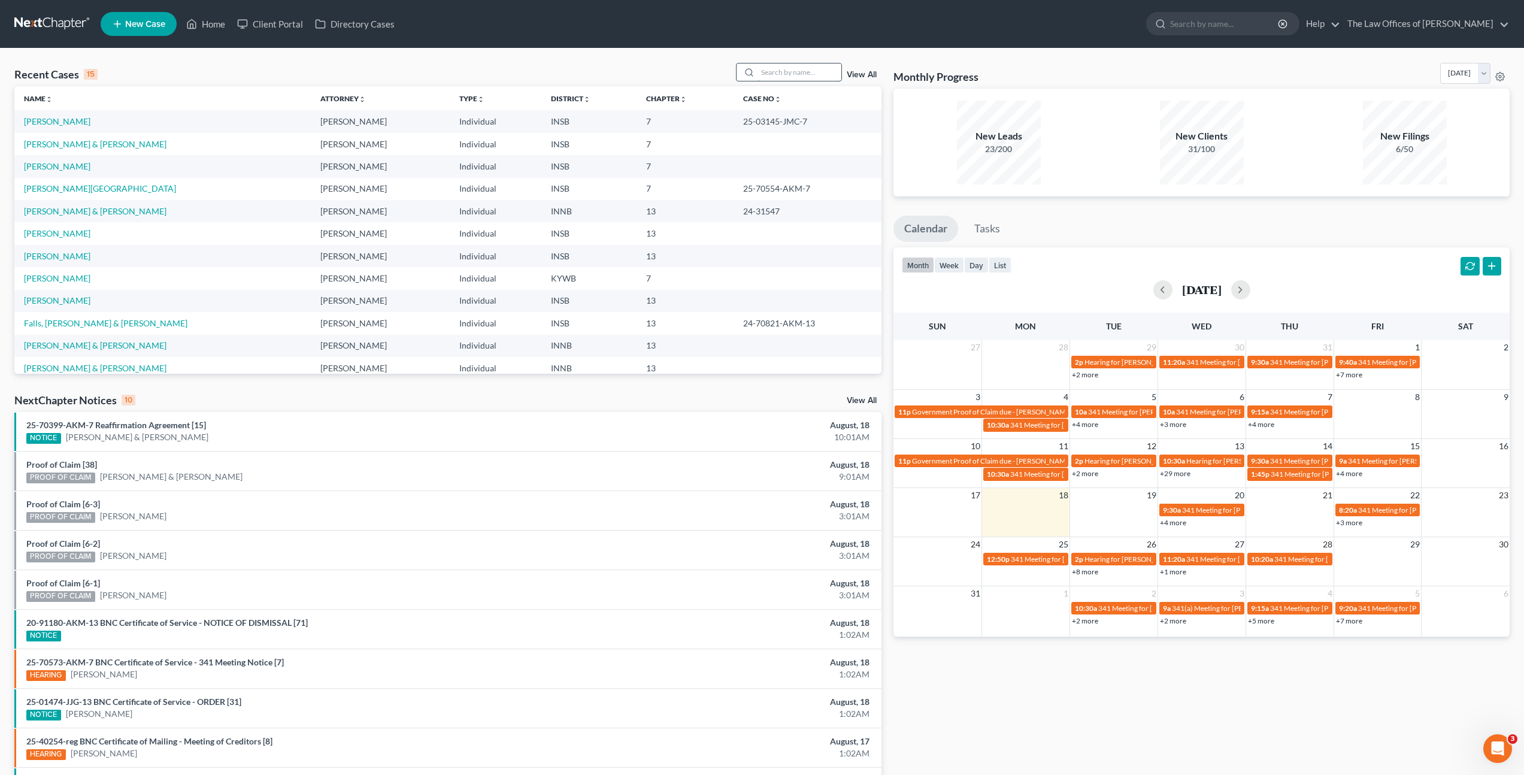
click at [780, 69] on input "search" at bounding box center [800, 71] width 84 height 17
type input "Maxwell"
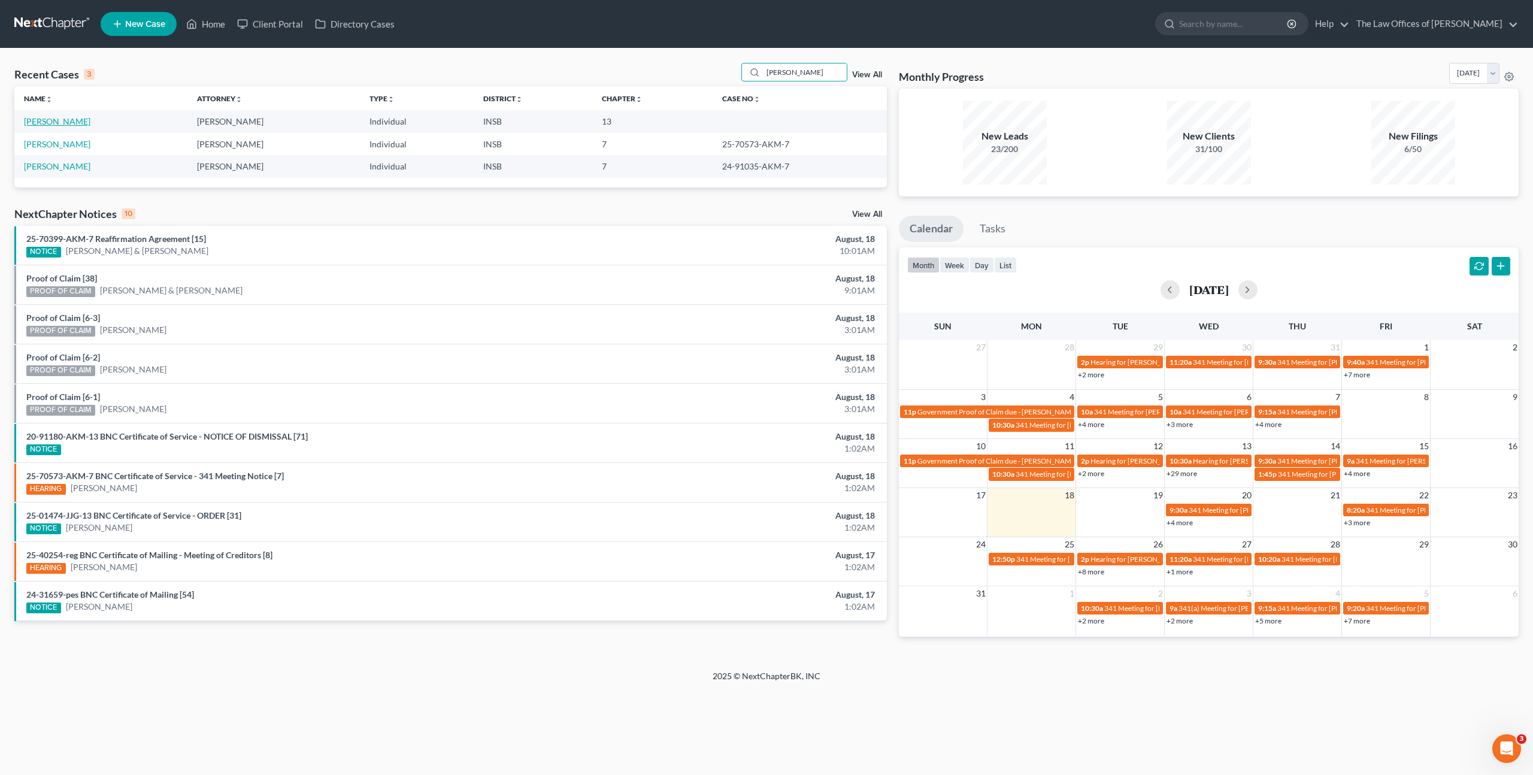
click at [62, 116] on link "[PERSON_NAME]" at bounding box center [57, 121] width 66 height 10
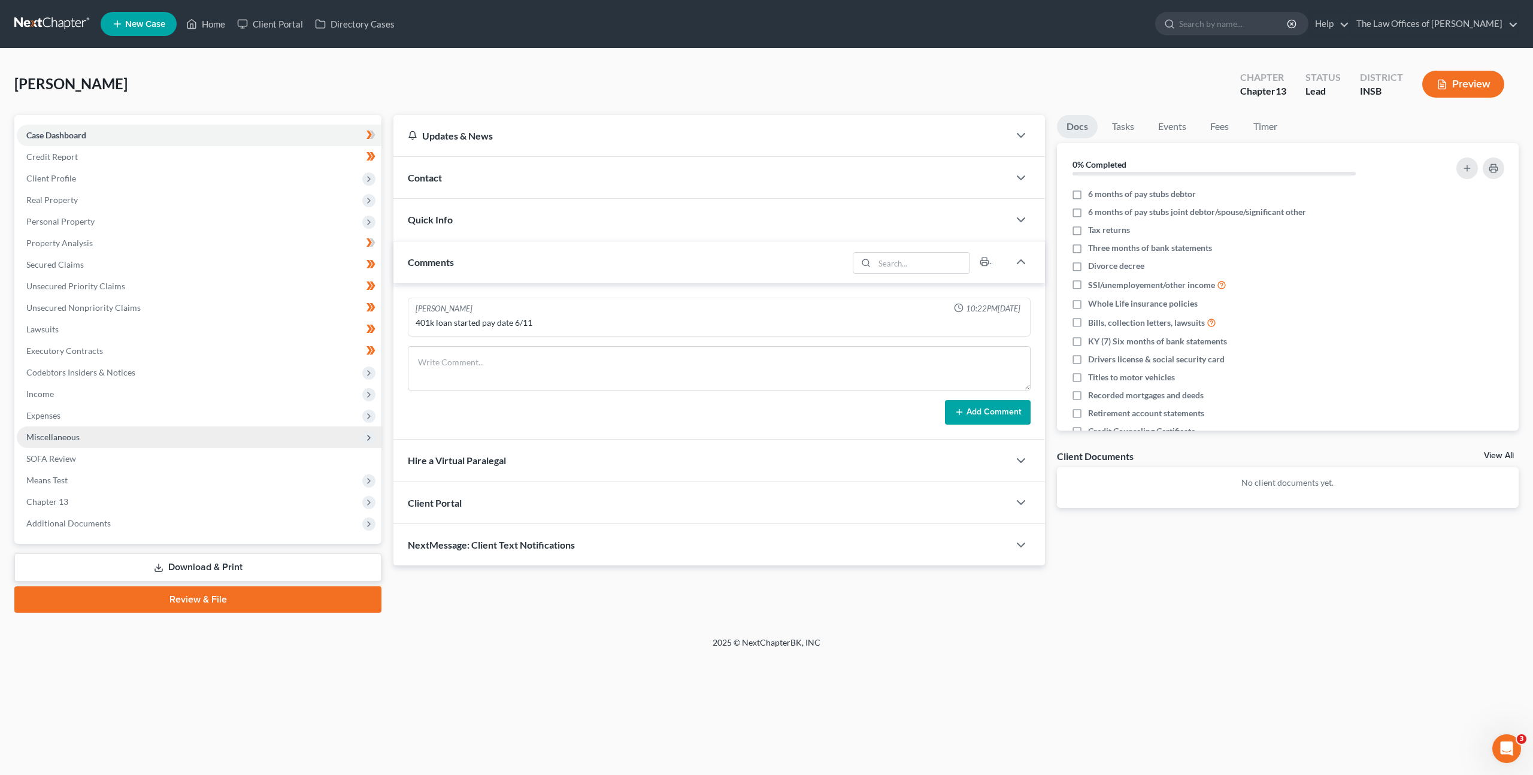
click at [265, 431] on span "Miscellaneous" at bounding box center [199, 437] width 365 height 22
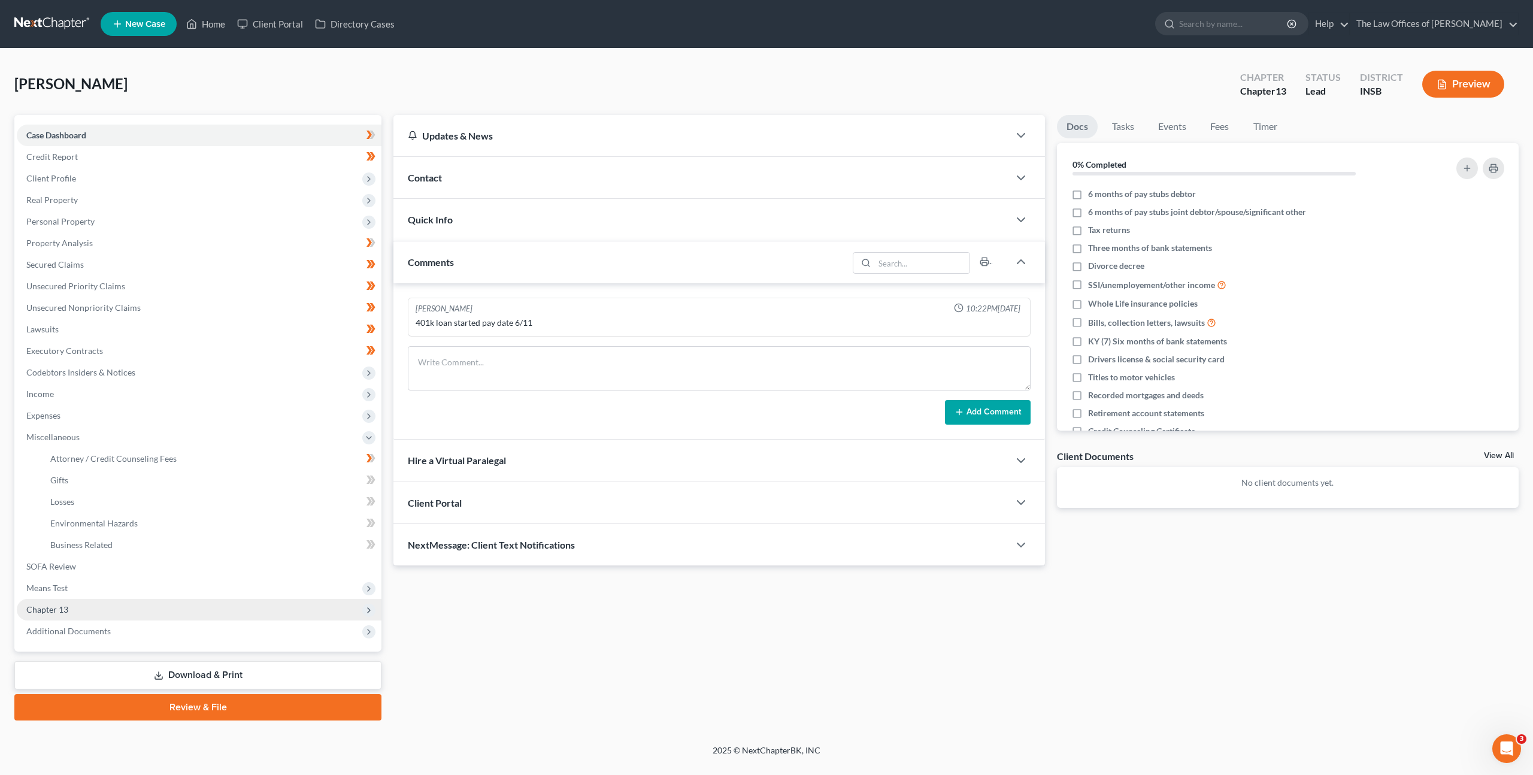
click at [181, 599] on span "Chapter 13" at bounding box center [199, 610] width 365 height 22
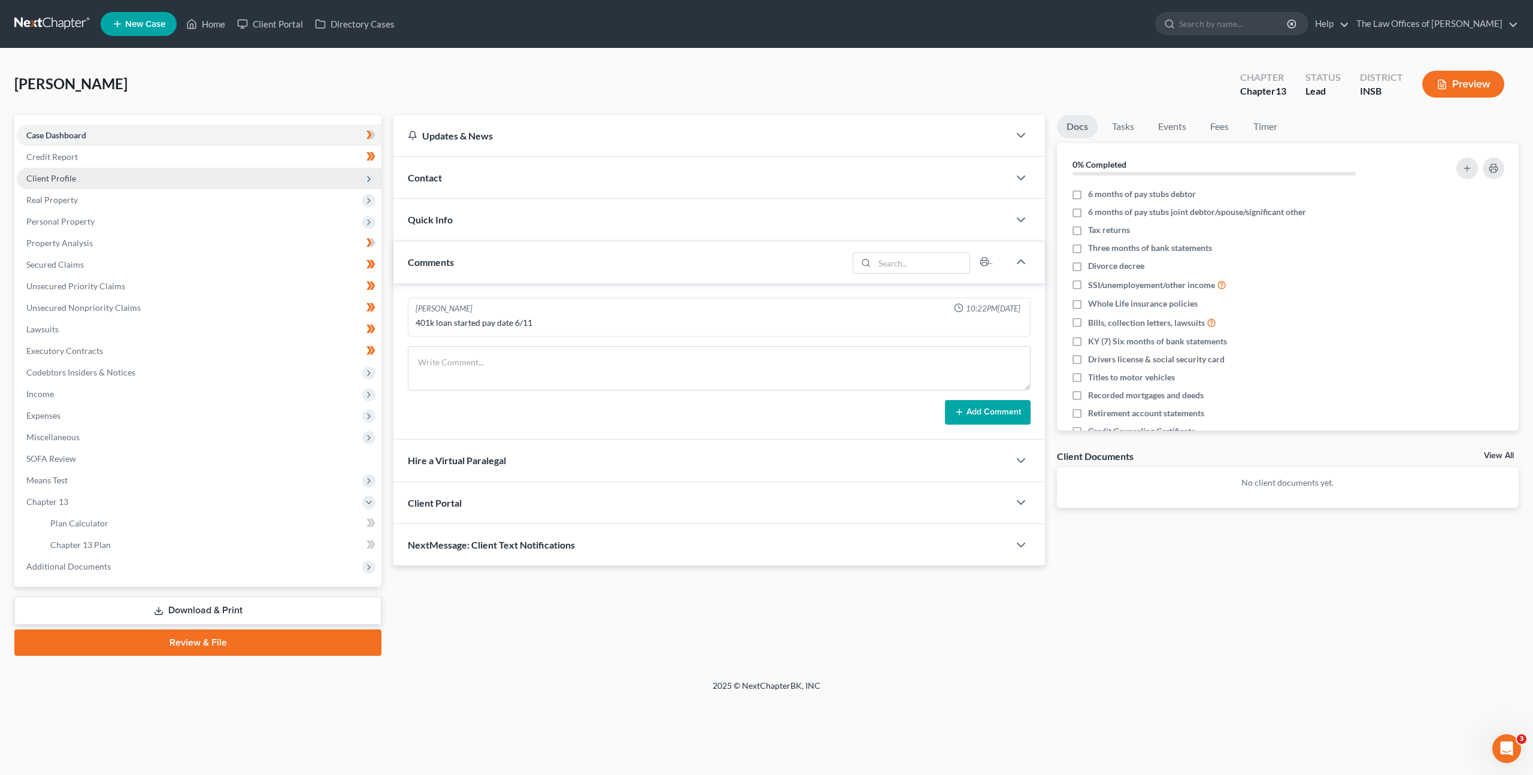
click at [223, 171] on span "Client Profile" at bounding box center [199, 179] width 365 height 22
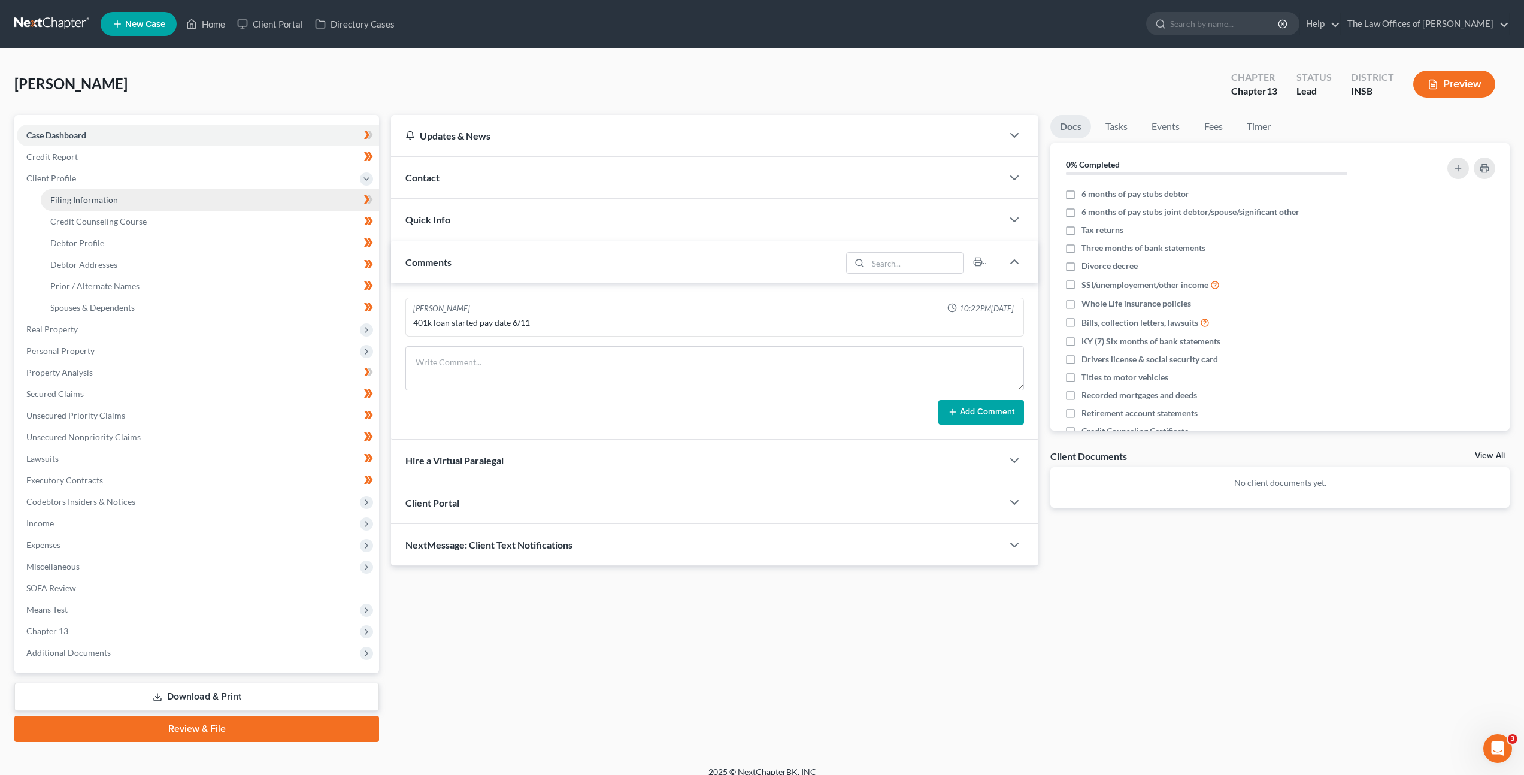
click at [185, 195] on link "Filing Information" at bounding box center [210, 200] width 338 height 22
select select "1"
select select "0"
select select "3"
select select "15"
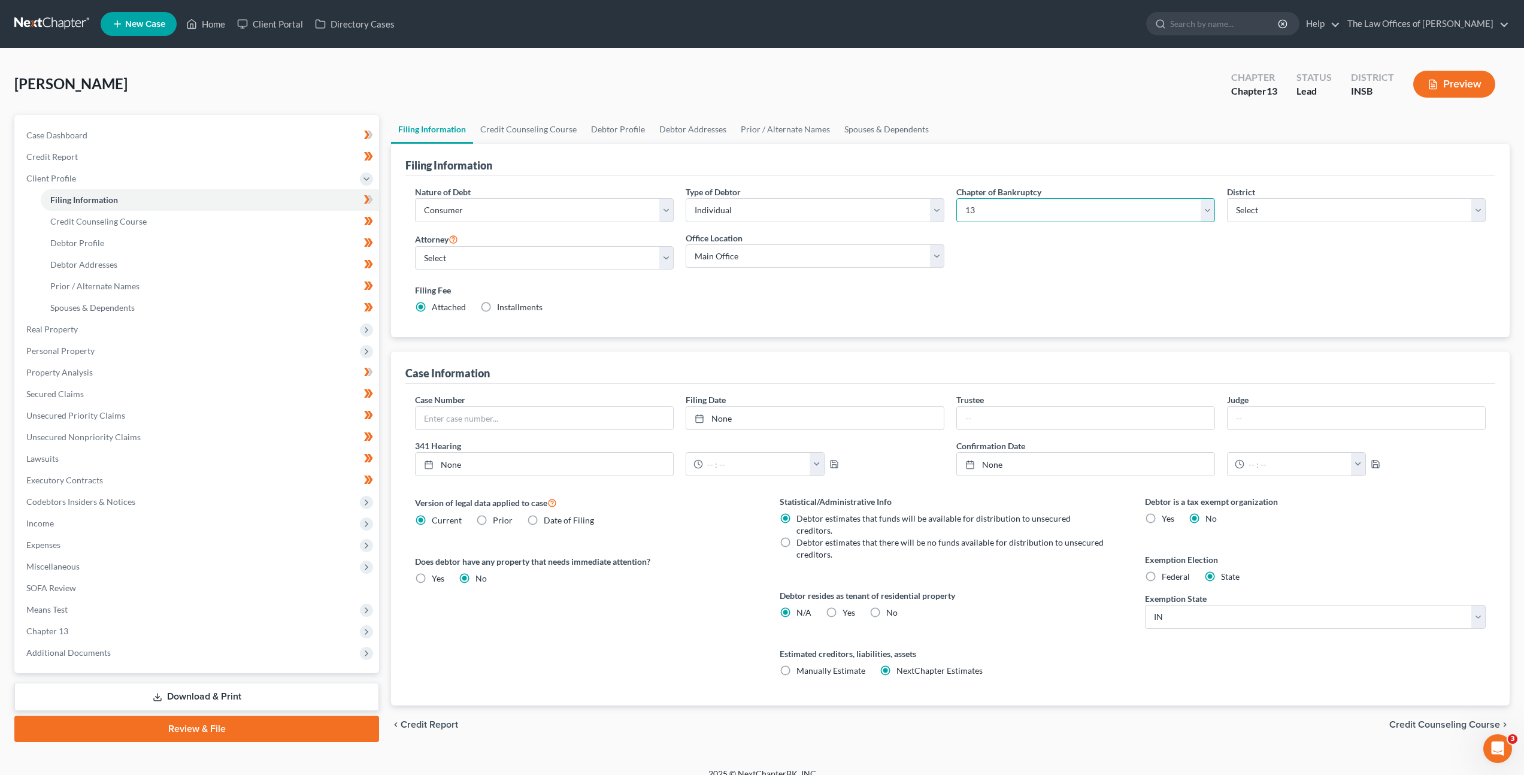
click at [1020, 204] on select "Select 7 11 12 13" at bounding box center [1085, 210] width 259 height 24
select select "0"
click at [956, 198] on select "Select 7 11 12 13" at bounding box center [1085, 210] width 259 height 24
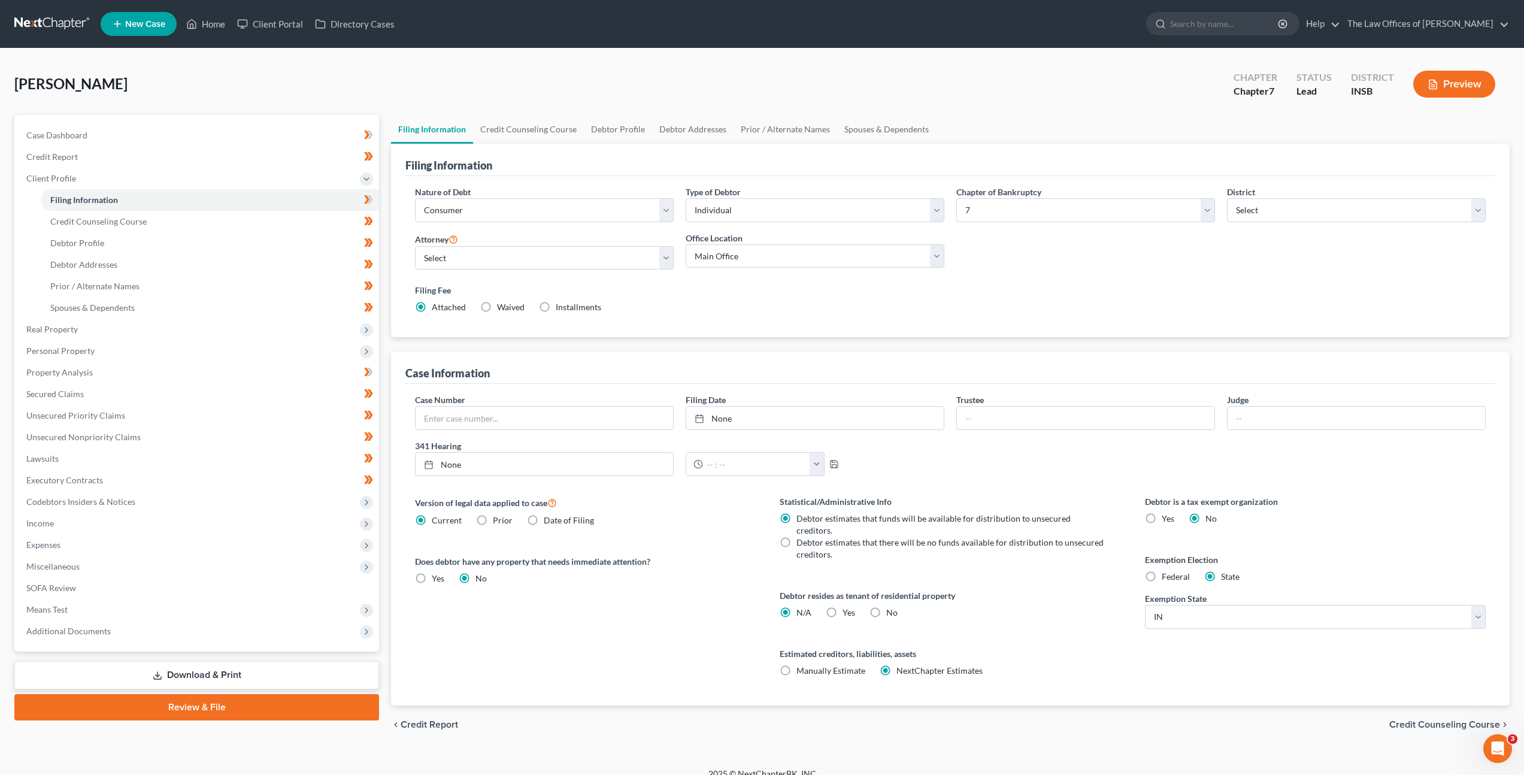
click at [1021, 269] on div "Nature of Debt Select Business Consumer Other Nature of Business Select Clearin…" at bounding box center [950, 255] width 1083 height 138
